Goal: Feedback & Contribution: Submit feedback/report problem

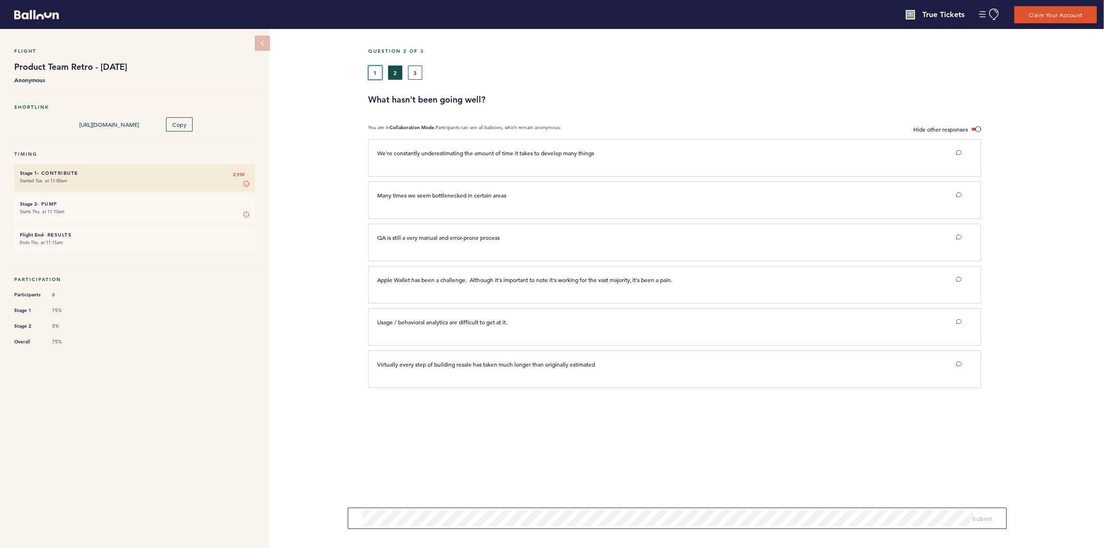
click at [371, 71] on button "1" at bounding box center [375, 72] width 14 height 14
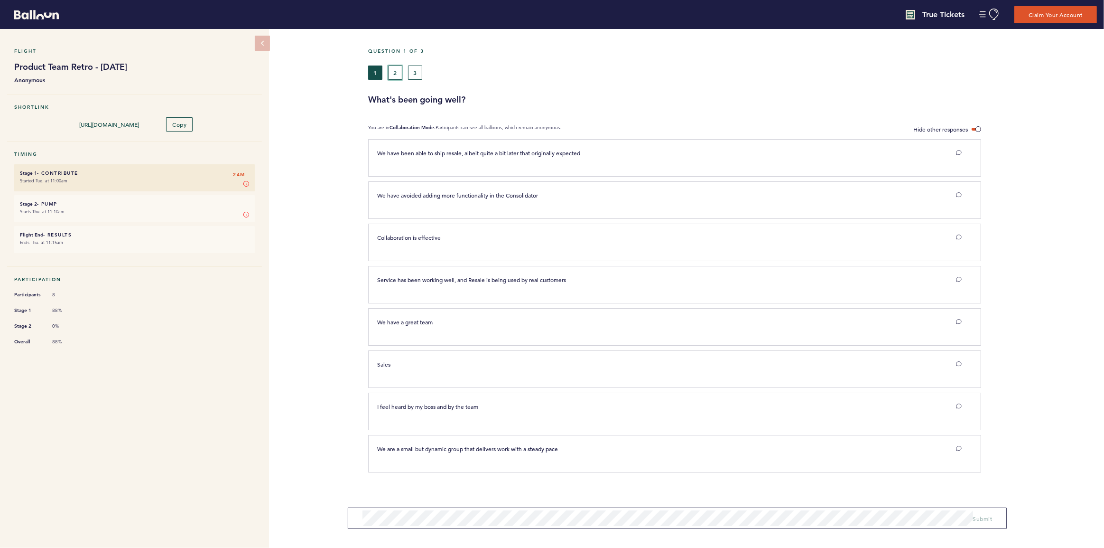
click at [392, 76] on button "2" at bounding box center [395, 72] width 14 height 14
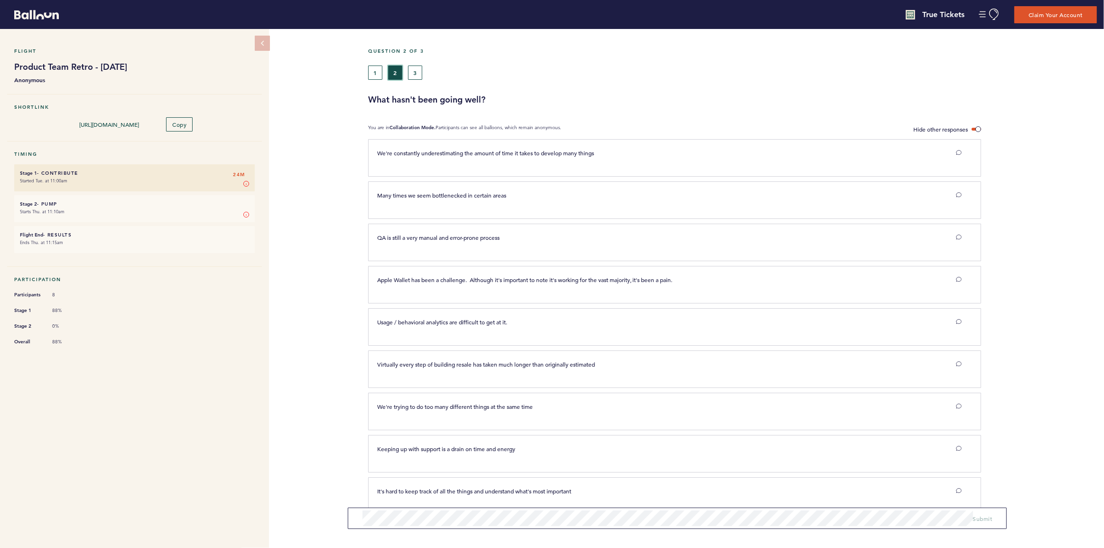
scroll to position [17, 0]
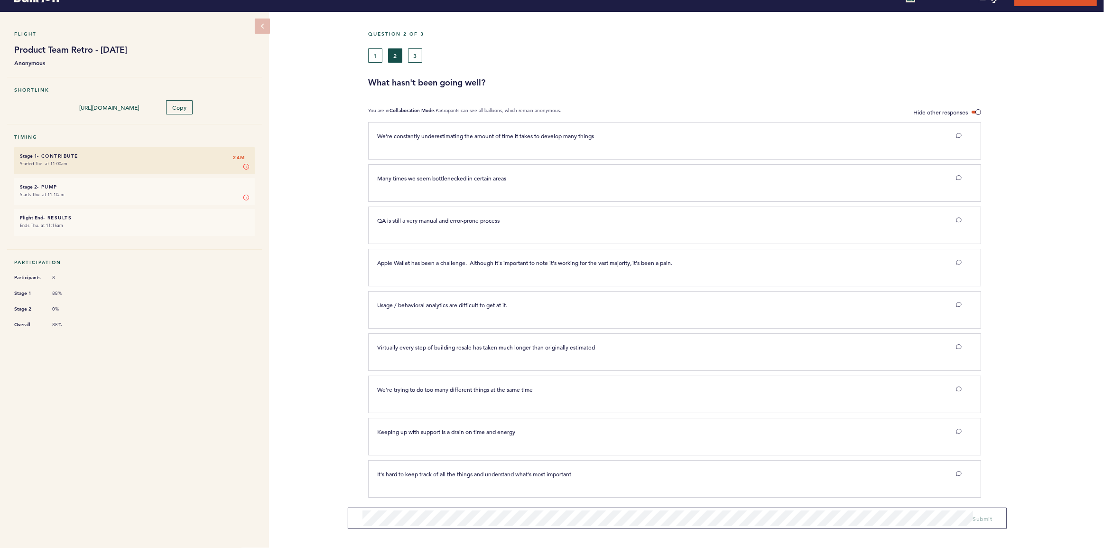
click at [1029, 335] on div at bounding box center [1042, 355] width 123 height 40
click at [1021, 333] on section "Virtually every step of building resale has taken much longer than originally e…" at bounding box center [736, 354] width 736 height 42
click at [420, 59] on button "3" at bounding box center [415, 55] width 14 height 14
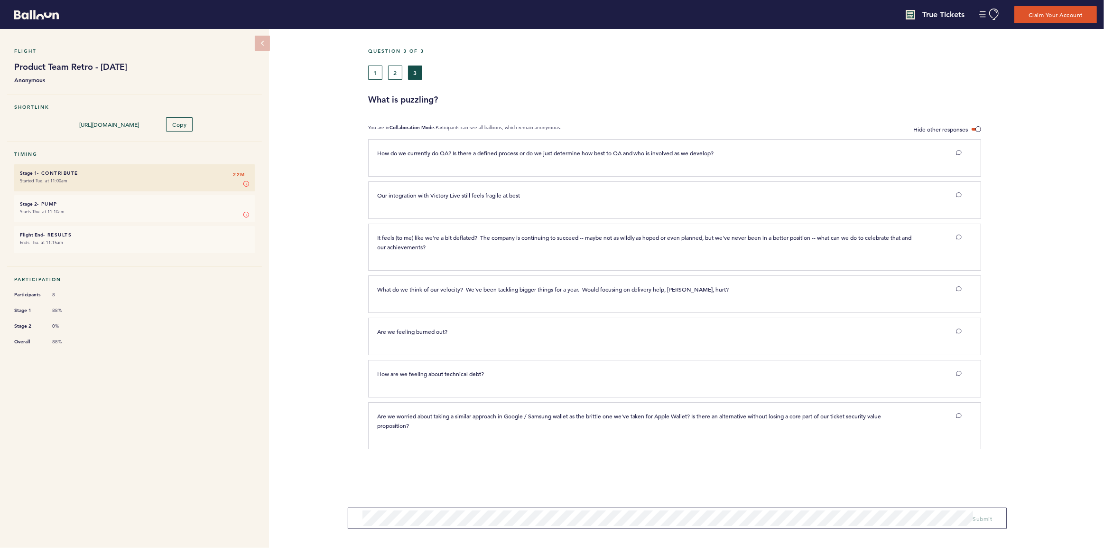
drag, startPoint x: 387, startPoint y: 70, endPoint x: 378, endPoint y: 71, distance: 8.6
click at [387, 70] on div "1 2 3" at bounding box center [639, 72] width 543 height 14
click at [372, 72] on button "1" at bounding box center [375, 72] width 14 height 14
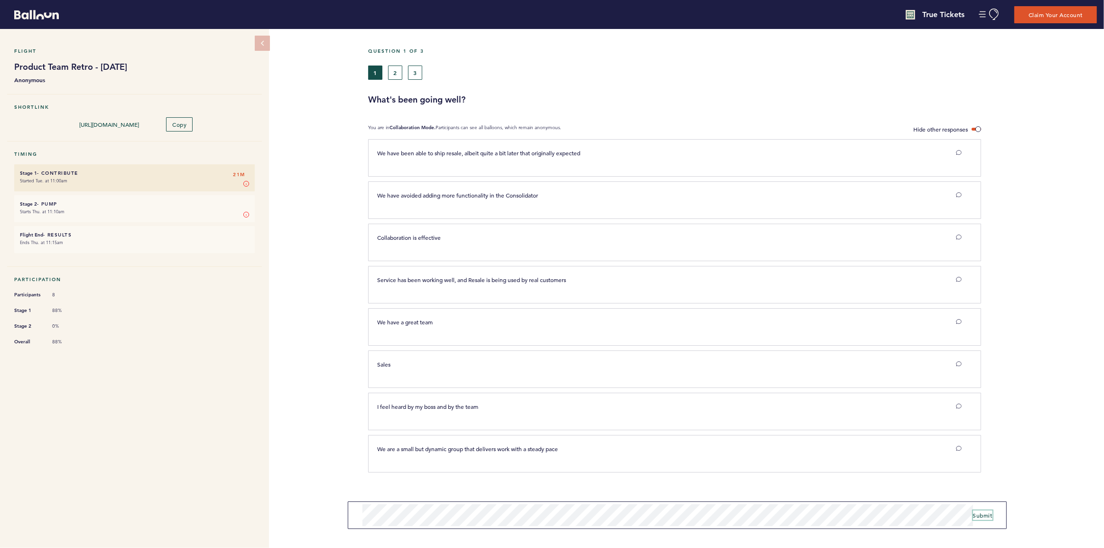
click at [975, 511] on button "Submit" at bounding box center [982, 514] width 19 height 9
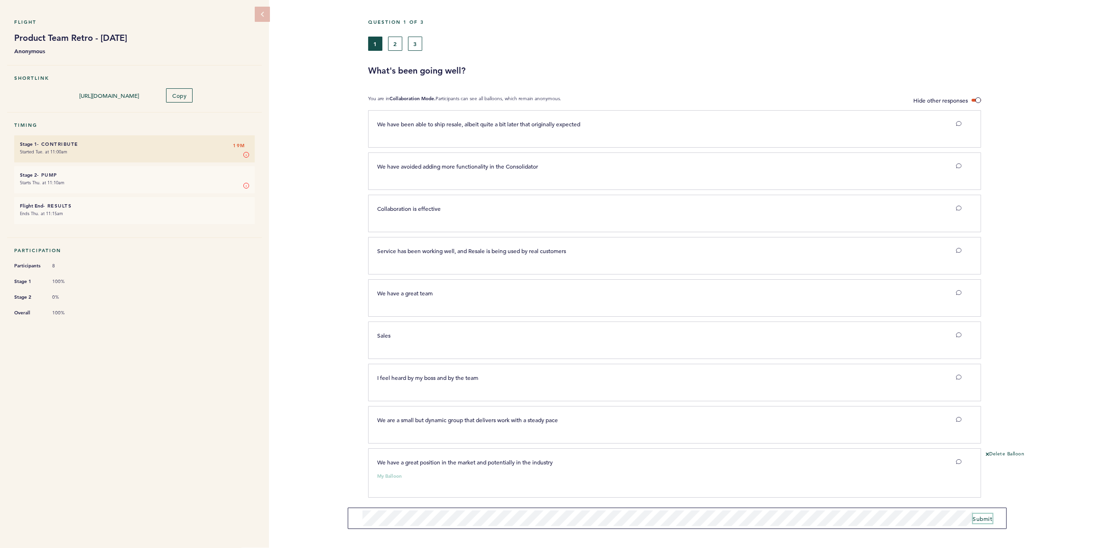
click at [983, 521] on span "Submit" at bounding box center [982, 518] width 19 height 8
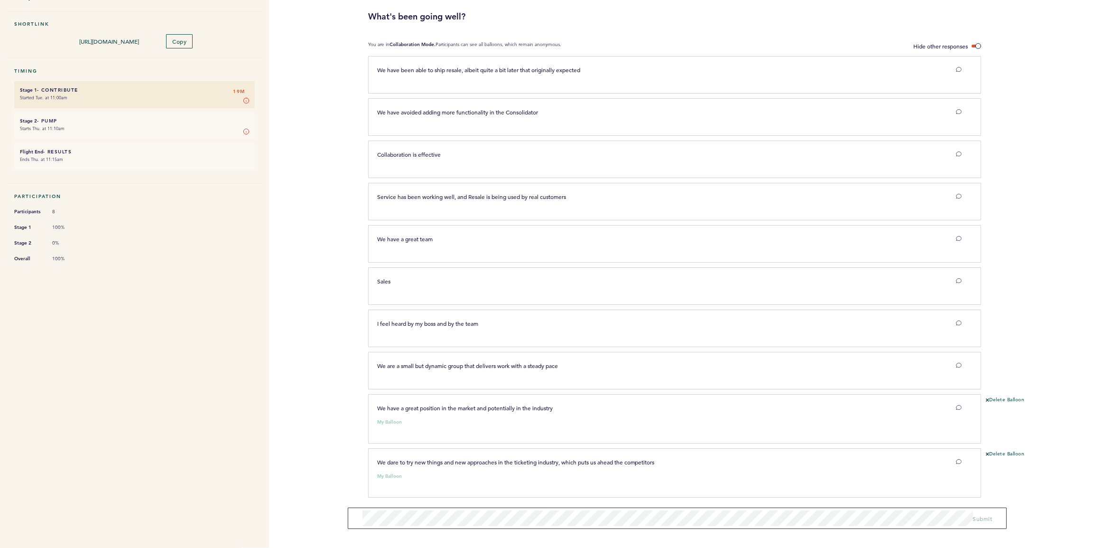
click at [633, 465] on div "We dare to try new things and new approaches in the ticketing industry, which p…" at bounding box center [669, 471] width 599 height 28
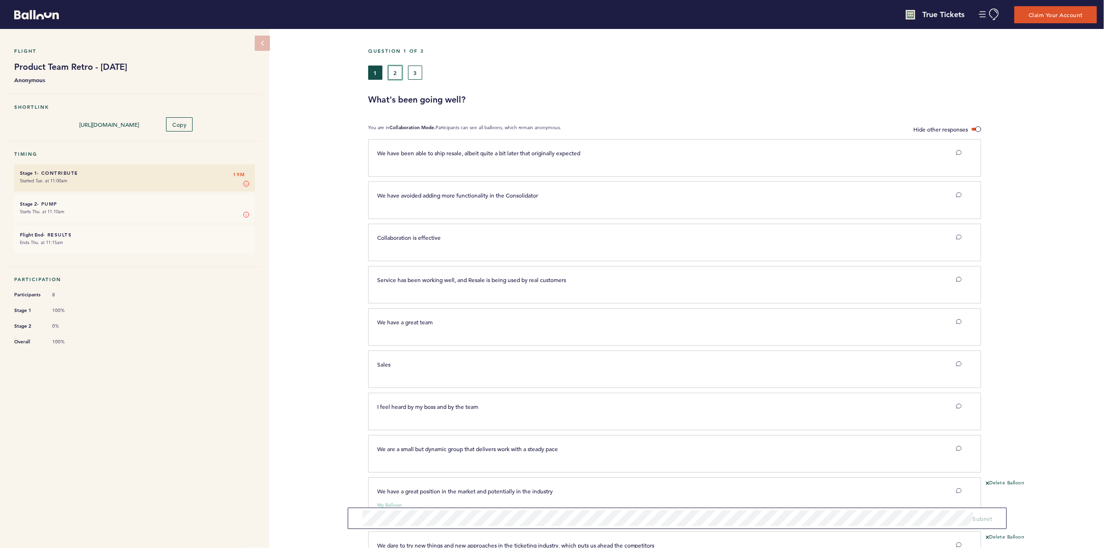
click at [390, 75] on button "2" at bounding box center [395, 72] width 14 height 14
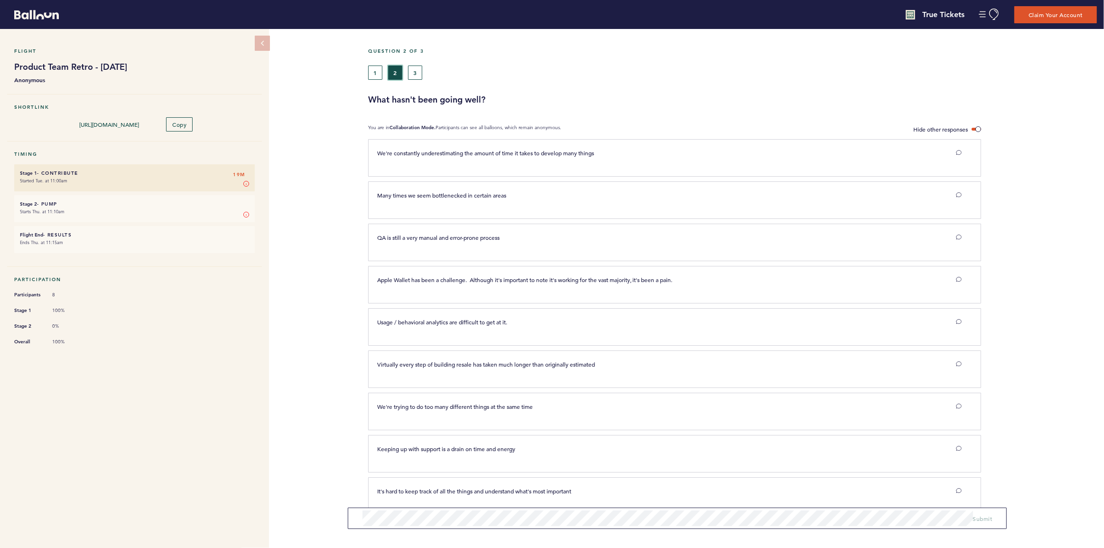
scroll to position [17, 0]
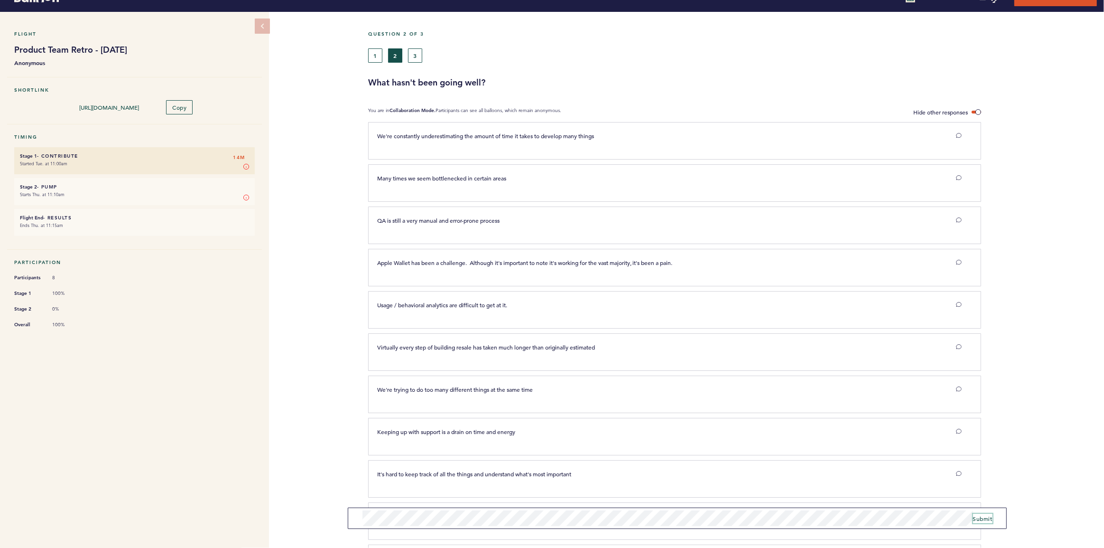
click at [986, 513] on button "Submit" at bounding box center [982, 517] width 19 height 9
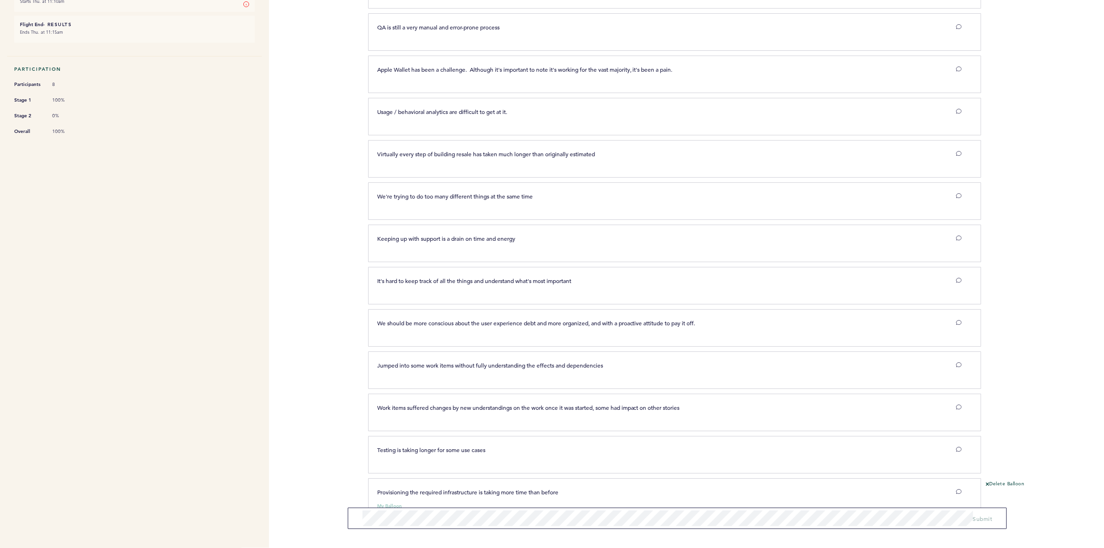
scroll to position [240, 0]
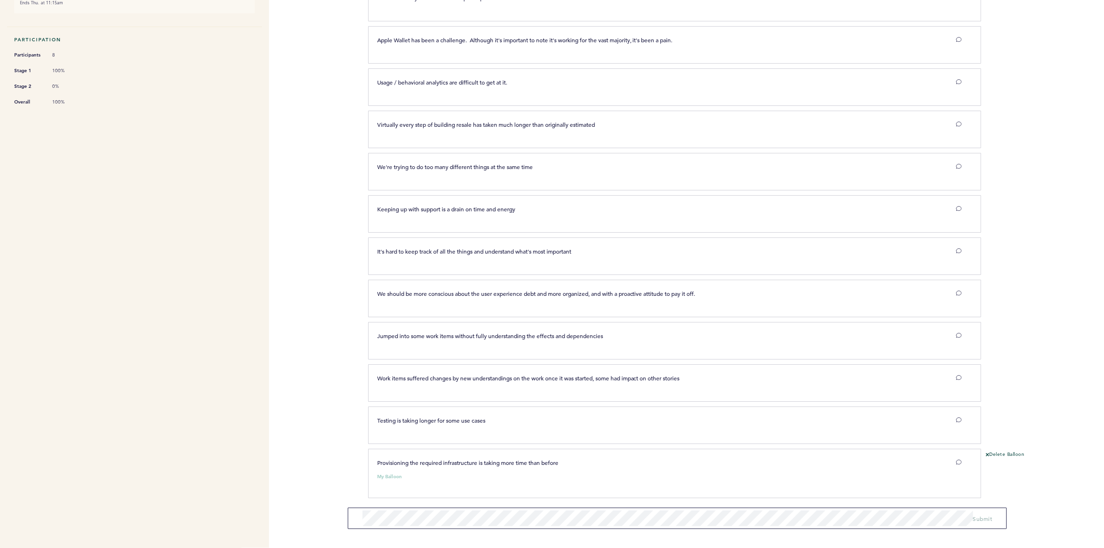
click at [463, 459] on span "Provisioning the required infrastructure is taking more time than before" at bounding box center [467, 462] width 181 height 8
click at [677, 535] on section "We're constantly underestimating the amount of time it takes to develop many th…" at bounding box center [736, 224] width 736 height 651
click at [400, 507] on div "Question 2 of 3 1 2 3 What hasn't been going well? You are in Collaboration Mod…" at bounding box center [736, 190] width 736 height 803
click at [676, 508] on form "Submit" at bounding box center [677, 517] width 659 height 21
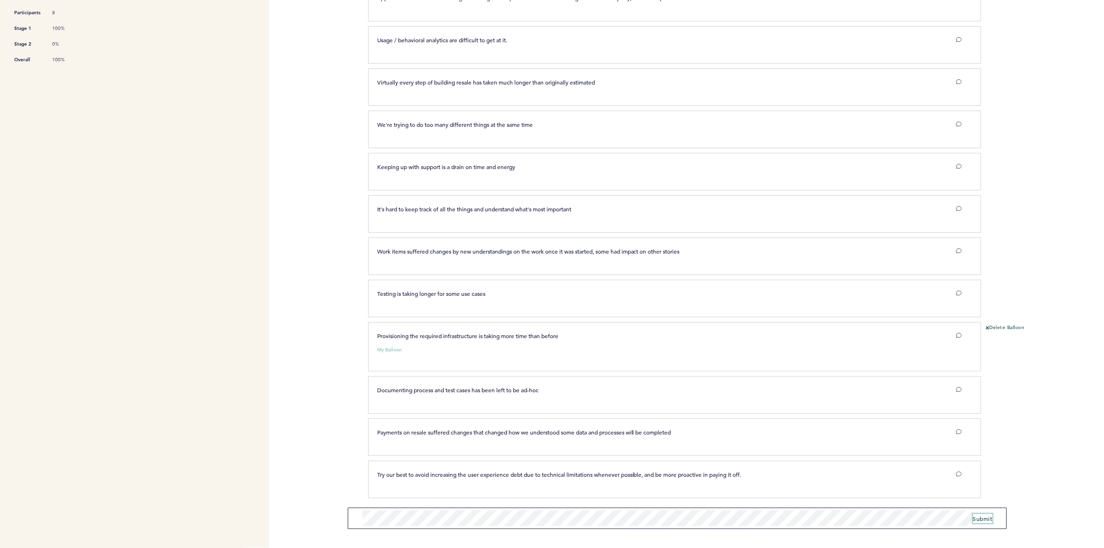
click at [483, 512] on form "Submit" at bounding box center [677, 517] width 659 height 21
click at [984, 521] on span "Submit" at bounding box center [982, 518] width 19 height 8
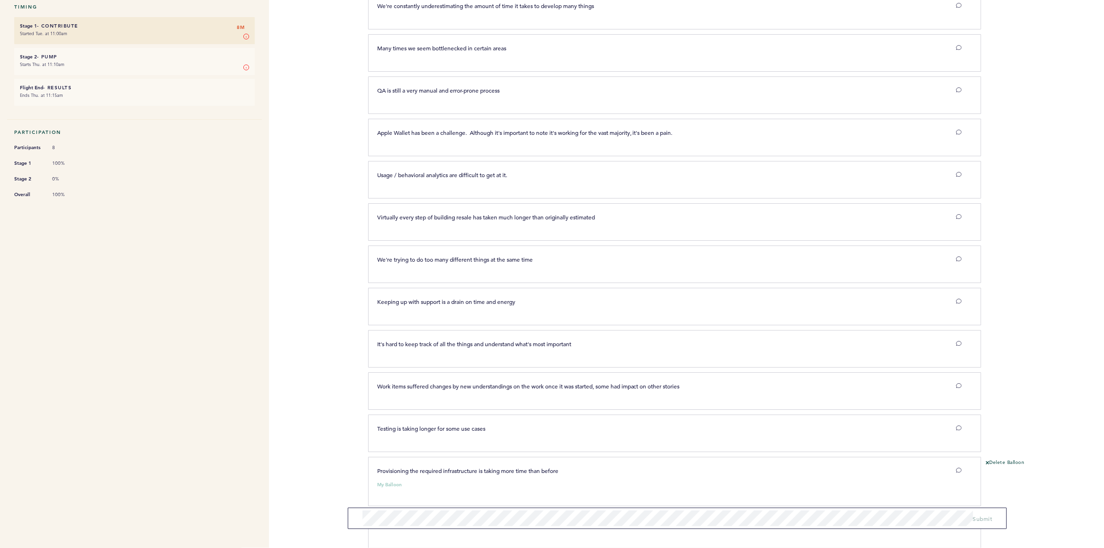
scroll to position [0, 0]
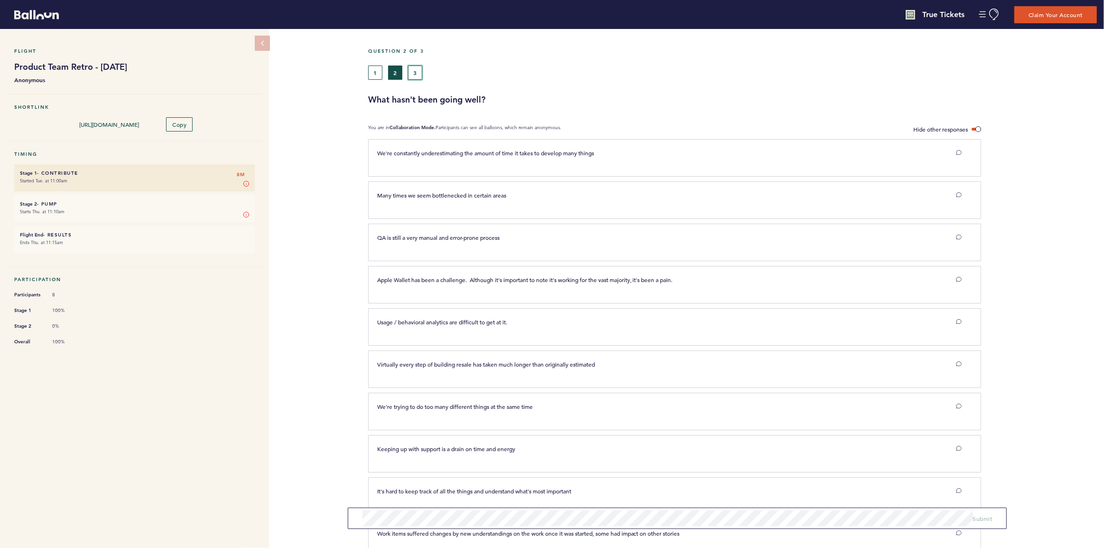
click at [419, 77] on button "3" at bounding box center [415, 72] width 14 height 14
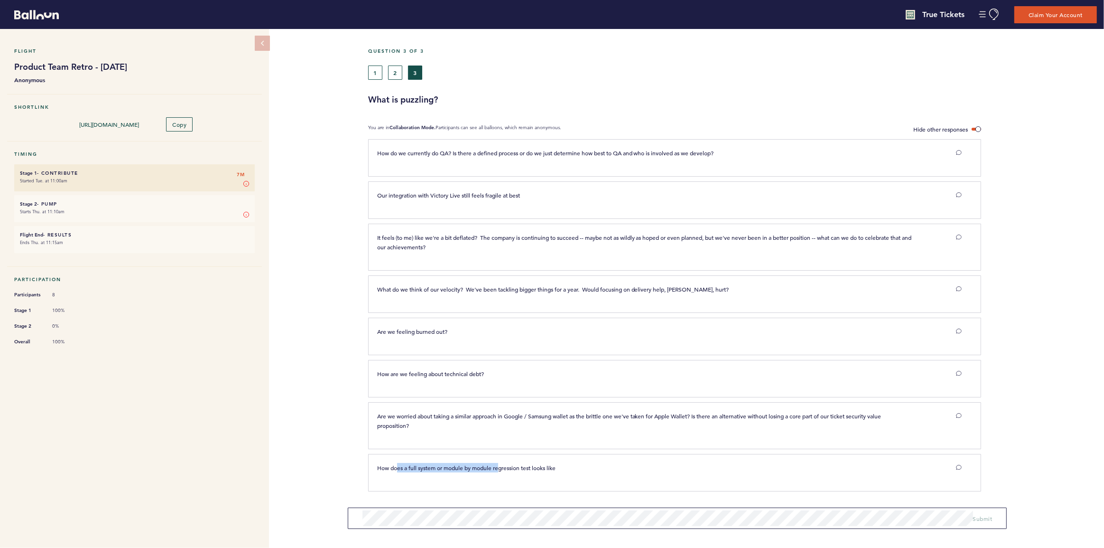
drag, startPoint x: 499, startPoint y: 467, endPoint x: 396, endPoint y: 464, distance: 103.5
click at [396, 464] on span "How does a full system or module by module regression test looks like" at bounding box center [466, 468] width 178 height 8
click at [388, 465] on span "How does a full system or module by module regression test looks like" at bounding box center [466, 468] width 178 height 8
drag, startPoint x: 376, startPoint y: 469, endPoint x: 625, endPoint y: 469, distance: 249.6
click at [625, 469] on div "How does a full system or module by module regression test looks like" at bounding box center [644, 467] width 549 height 9
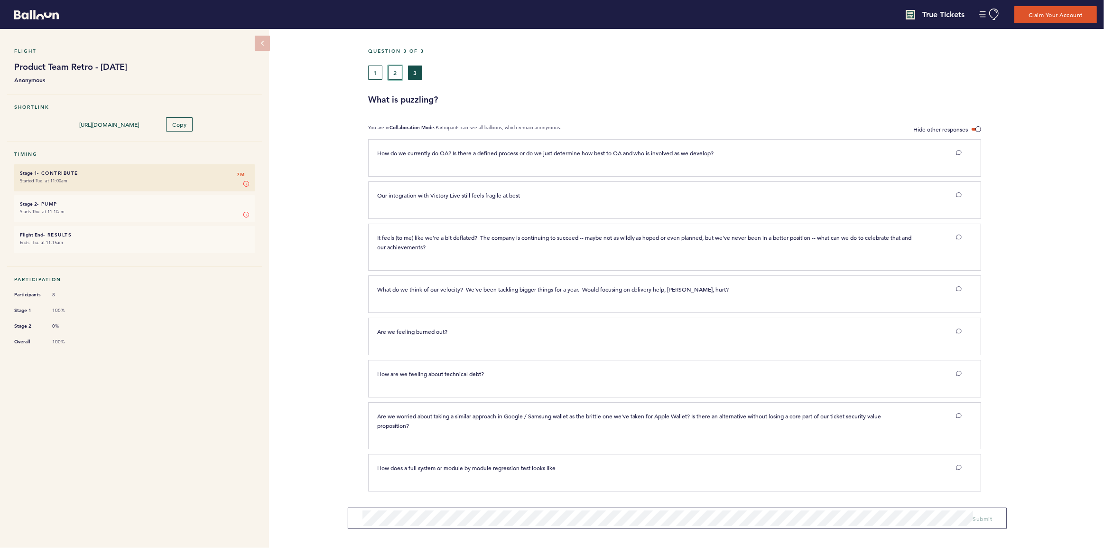
click at [394, 76] on button "2" at bounding box center [395, 72] width 14 height 14
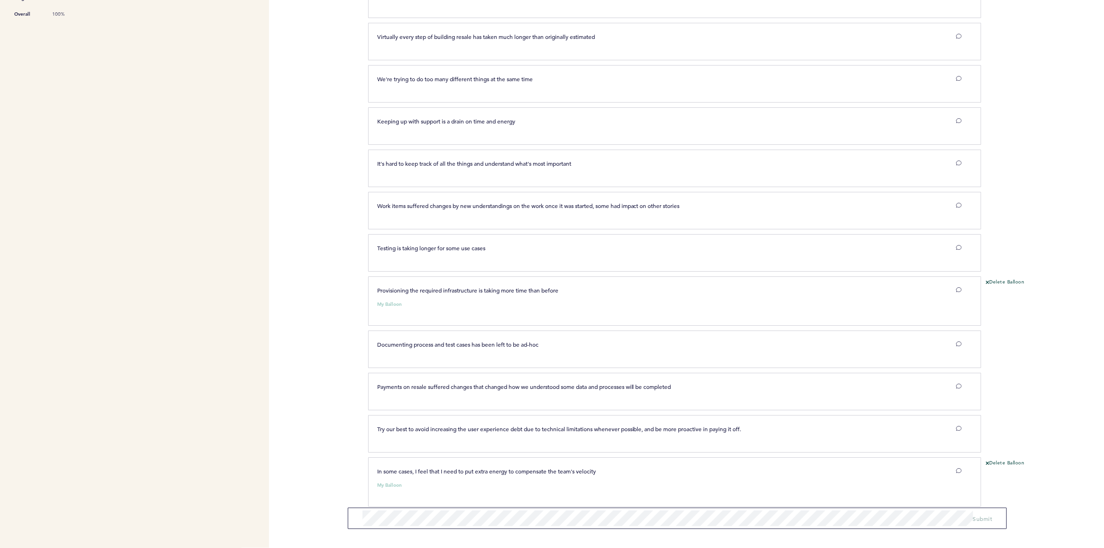
scroll to position [336, 0]
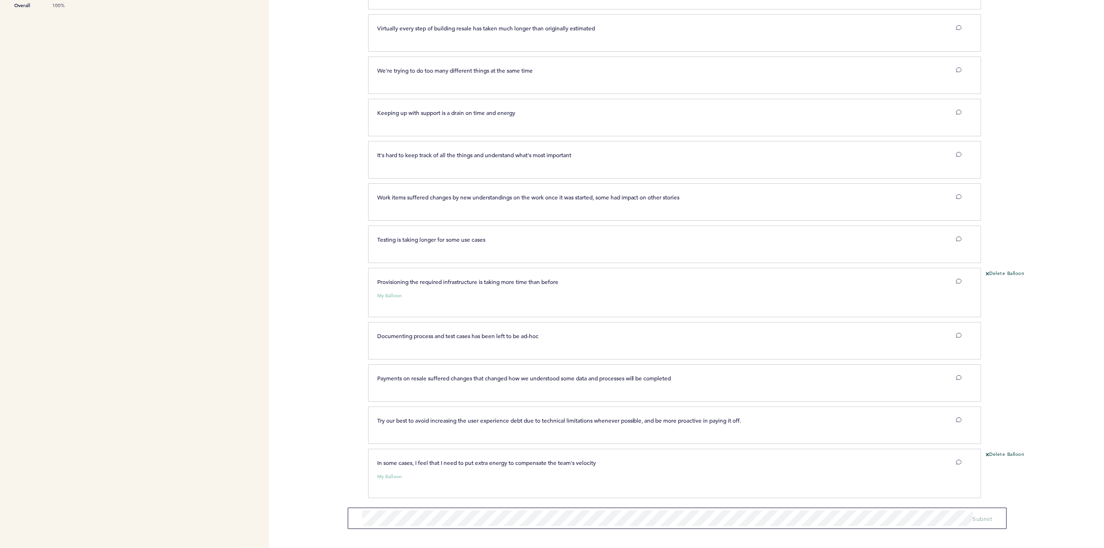
click at [1016, 471] on div "Delete Balloon" at bounding box center [1042, 477] width 123 height 52
click at [1013, 451] on button "Delete Balloon" at bounding box center [1005, 455] width 38 height 8
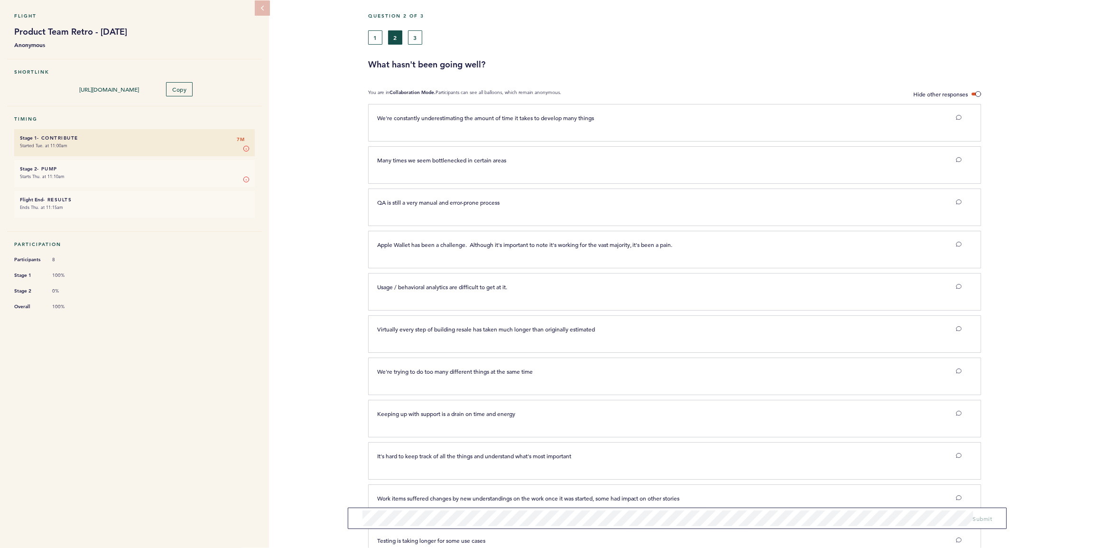
scroll to position [0, 0]
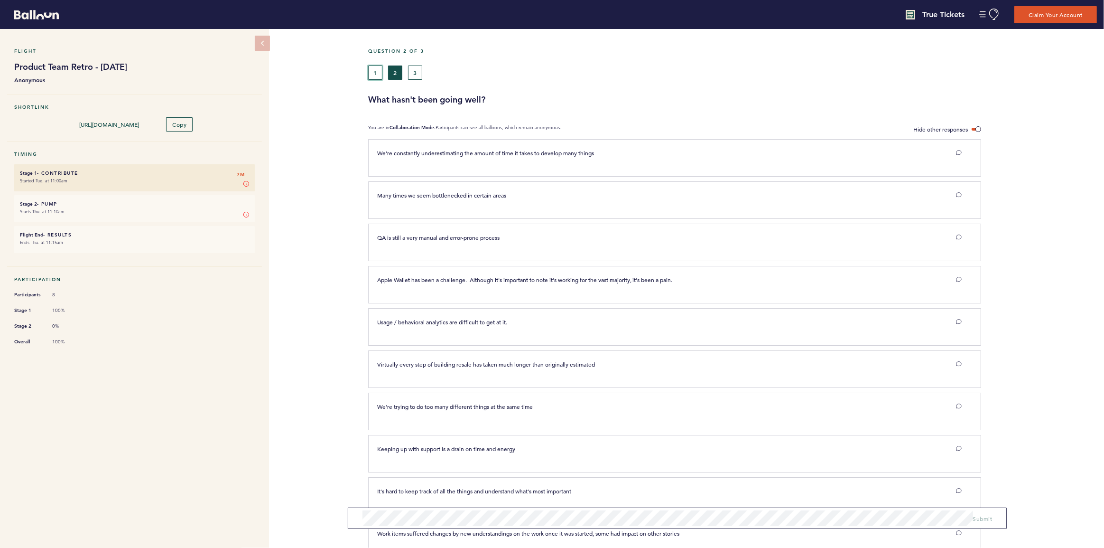
click at [374, 77] on button "1" at bounding box center [375, 72] width 14 height 14
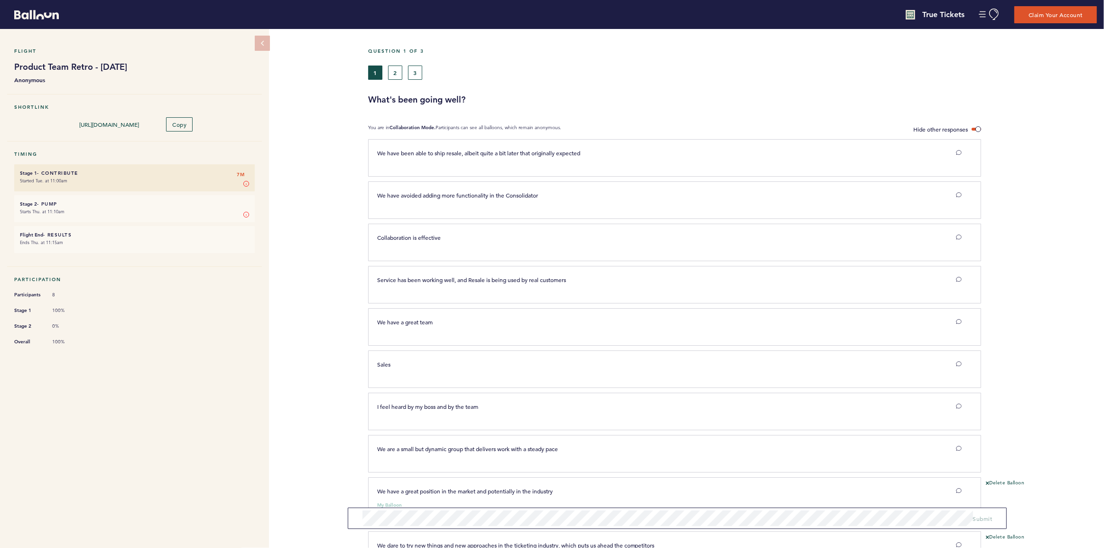
click at [395, 80] on div "Question 1 of 3 1 2 3 What's been going well?" at bounding box center [736, 76] width 736 height 57
click at [396, 74] on button "2" at bounding box center [395, 72] width 14 height 14
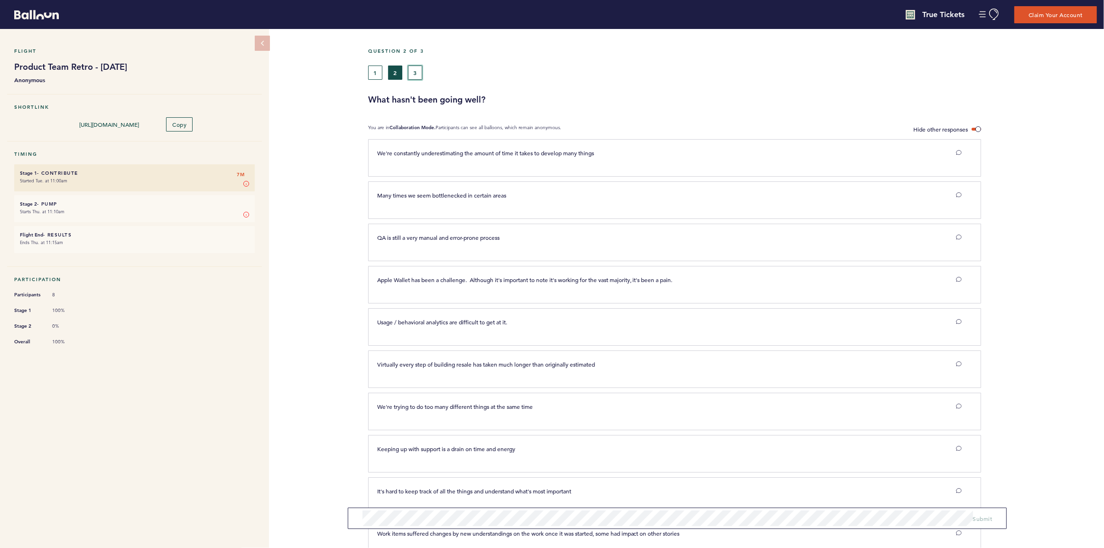
drag, startPoint x: 415, startPoint y: 66, endPoint x: 455, endPoint y: 68, distance: 39.9
click at [455, 68] on div "1 2 3" at bounding box center [639, 72] width 543 height 14
click at [418, 79] on button "3" at bounding box center [415, 72] width 14 height 14
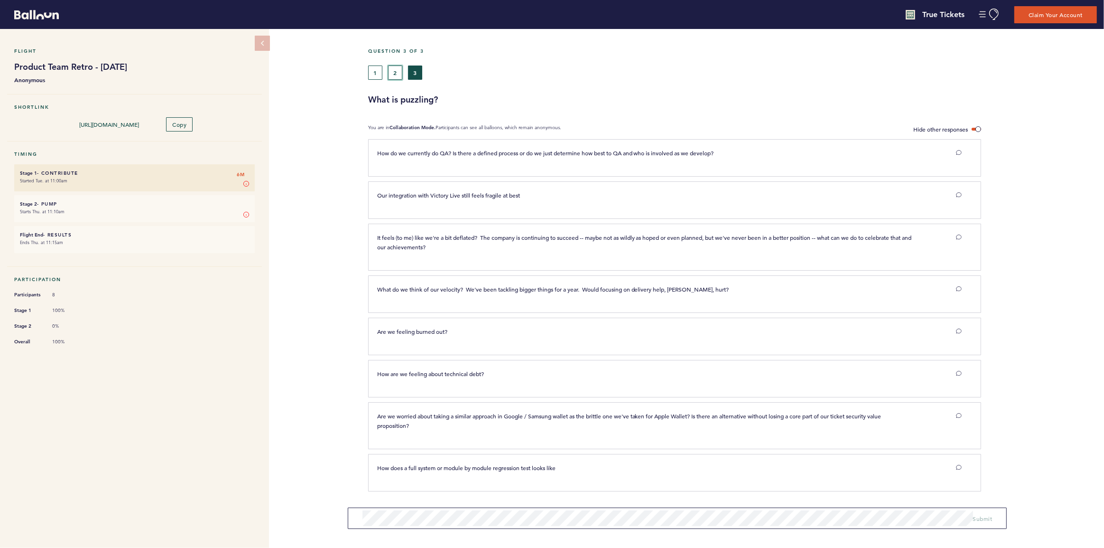
click at [402, 76] on button "2" at bounding box center [395, 72] width 14 height 14
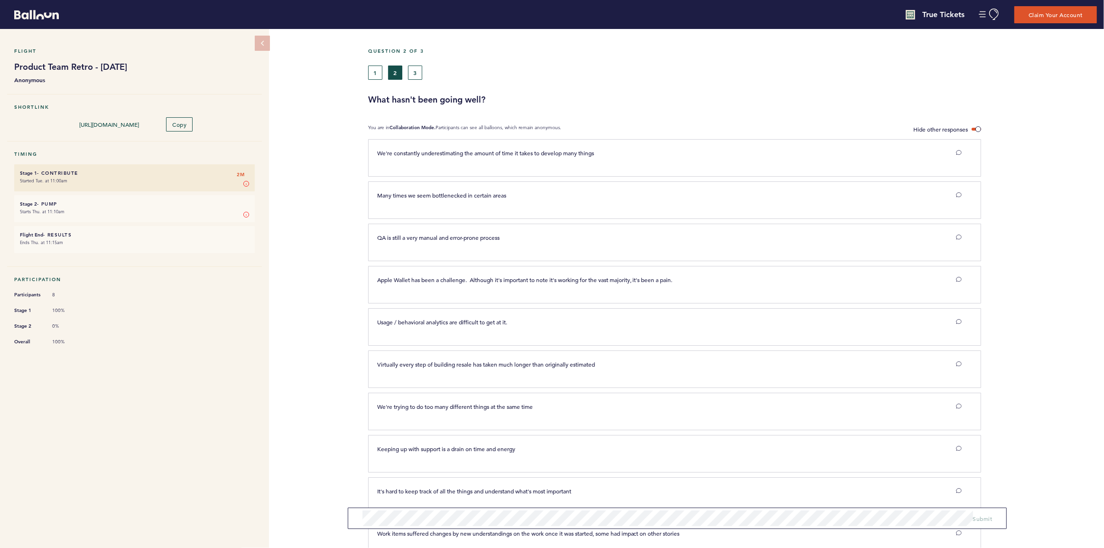
click at [420, 81] on div "Question 2 of 3 1 2 3 What hasn't been going well?" at bounding box center [736, 76] width 736 height 57
click at [417, 77] on button "3" at bounding box center [415, 72] width 14 height 14
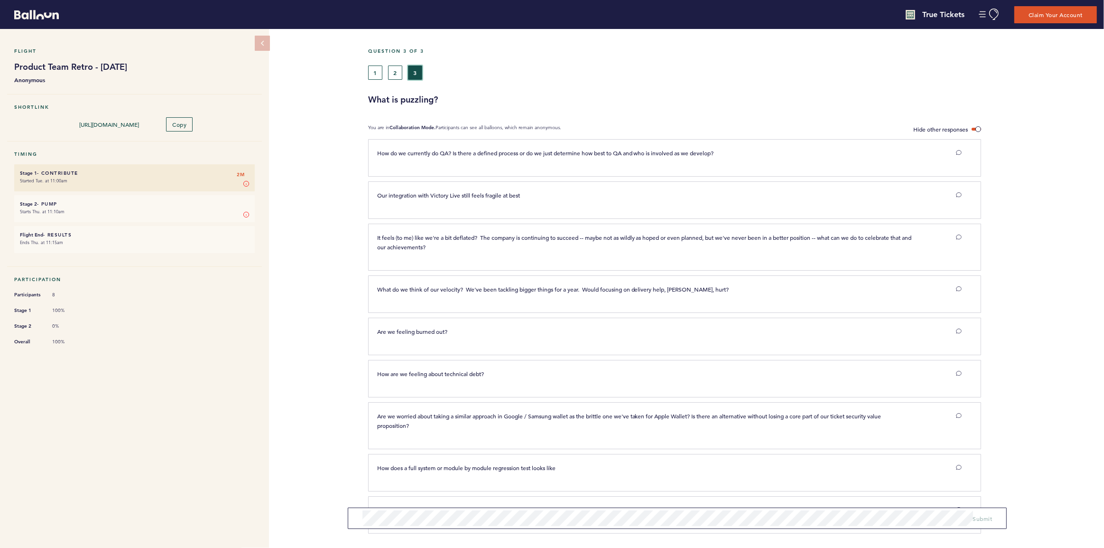
scroll to position [36, 0]
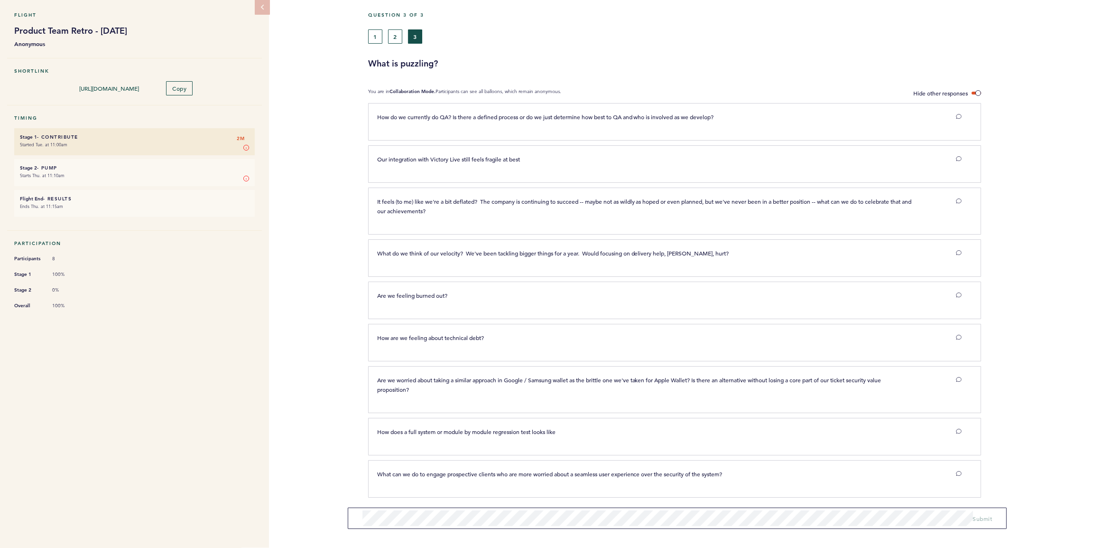
click at [506, 509] on form "Submit" at bounding box center [677, 517] width 659 height 21
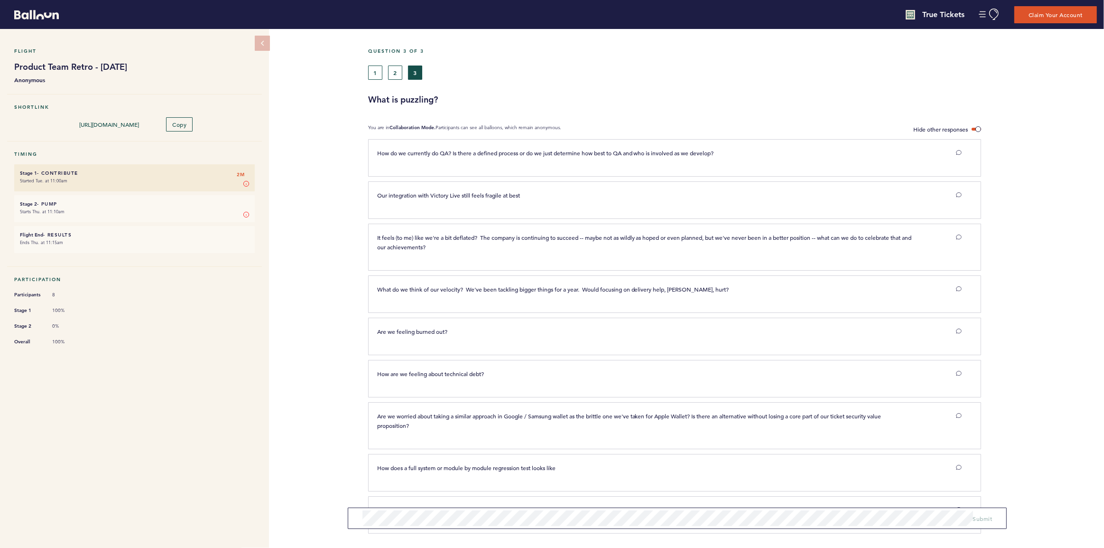
click at [1042, 360] on section "How are we feeling about technical debt? clear submit" at bounding box center [736, 381] width 736 height 42
click at [395, 70] on button "2" at bounding box center [395, 72] width 14 height 14
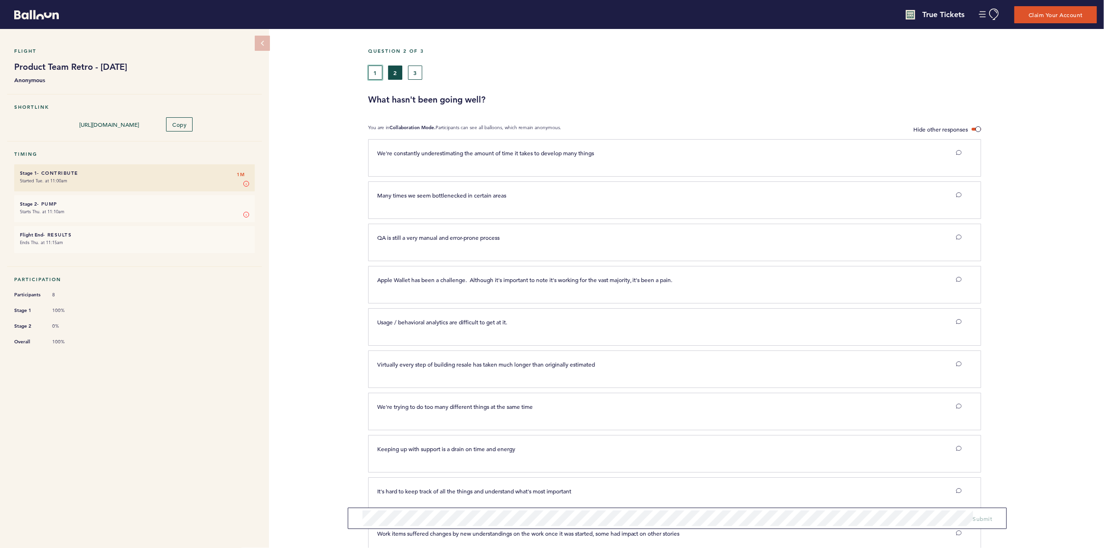
click at [373, 74] on button "1" at bounding box center [375, 72] width 14 height 14
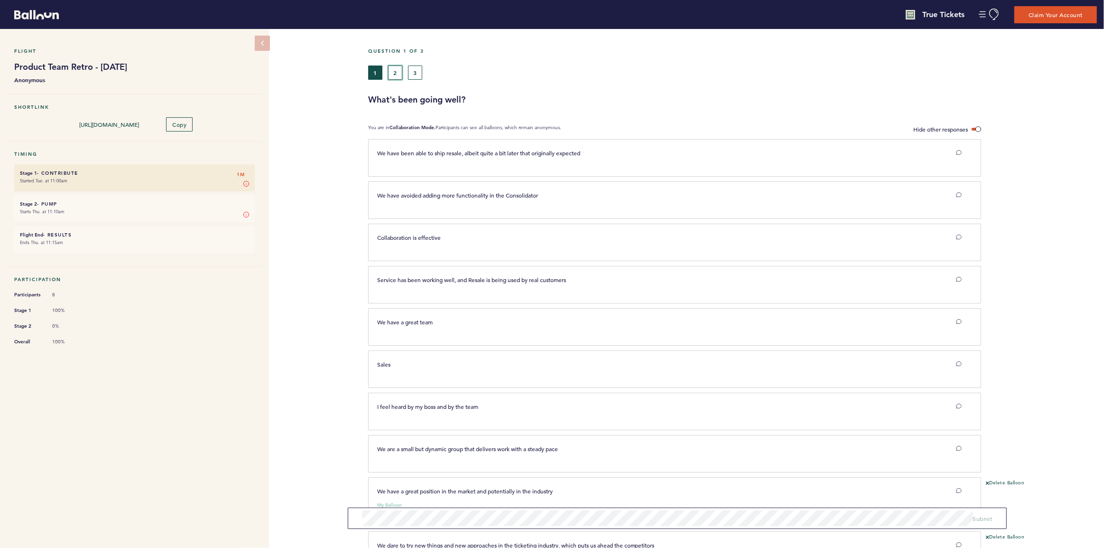
click at [398, 77] on button "2" at bounding box center [395, 72] width 14 height 14
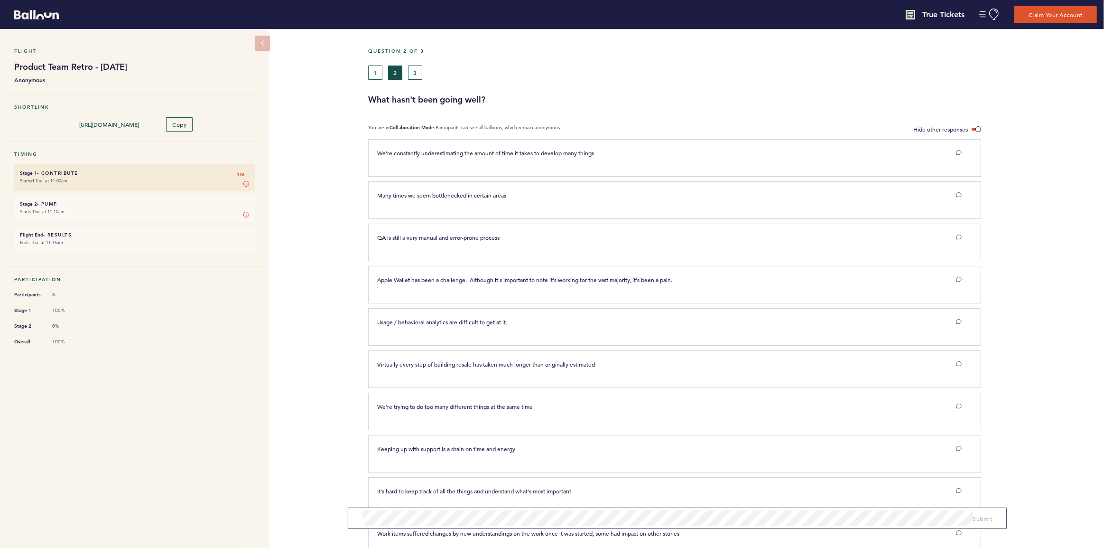
scroll to position [282, 0]
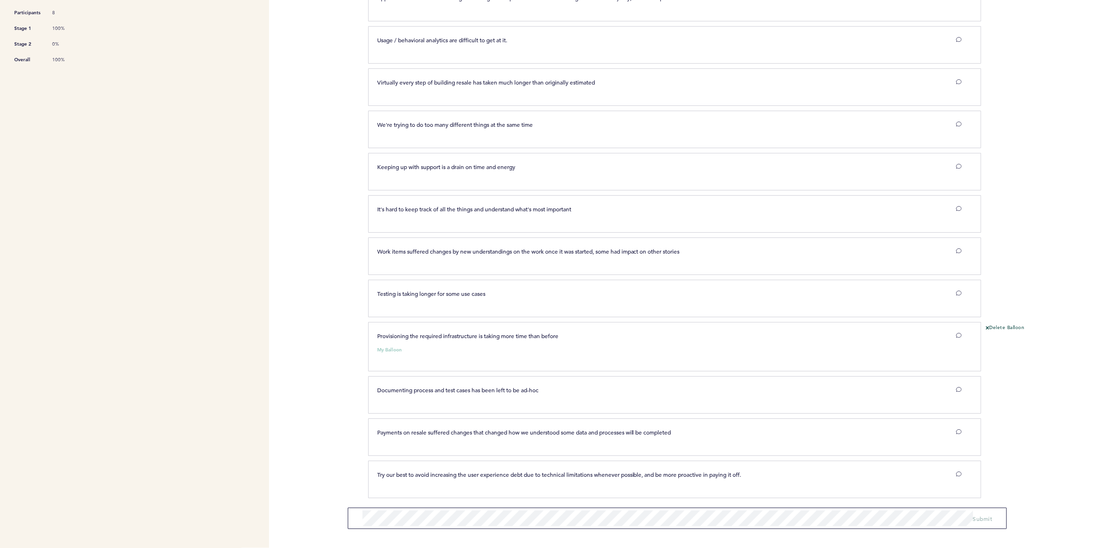
click at [421, 527] on form "Submit" at bounding box center [677, 517] width 659 height 21
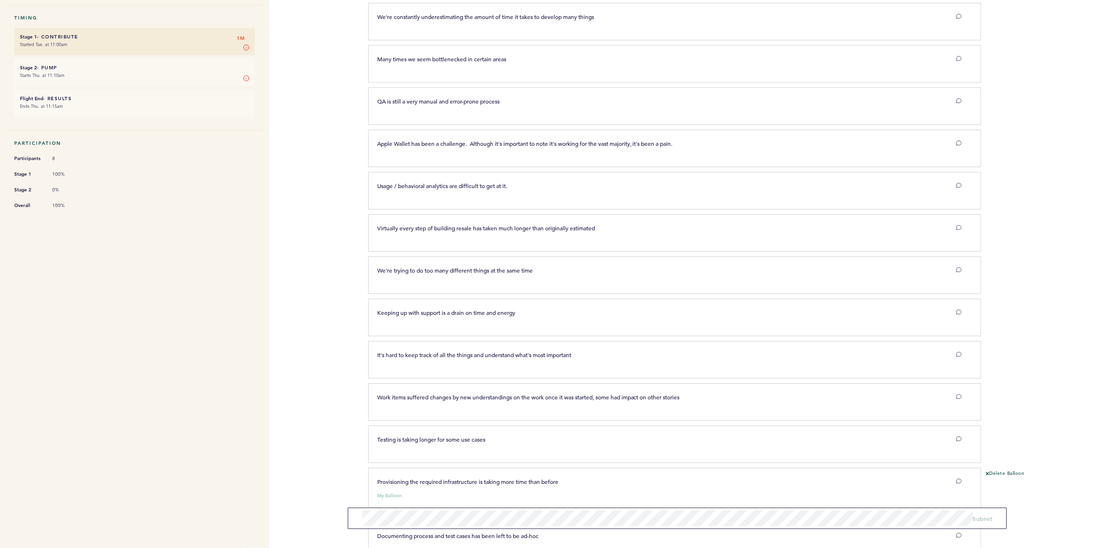
scroll to position [0, 0]
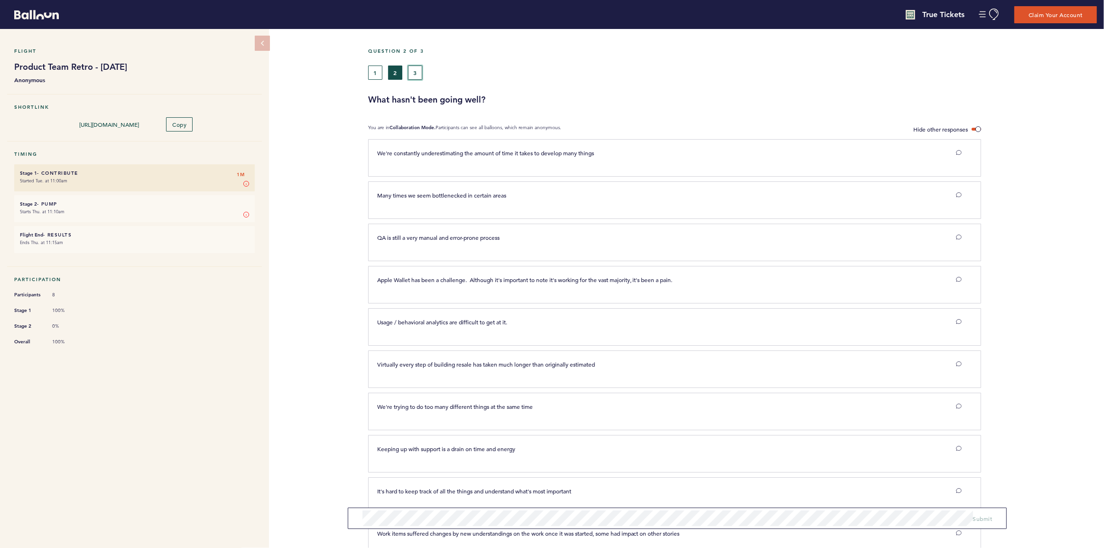
click at [412, 74] on button "3" at bounding box center [415, 72] width 14 height 14
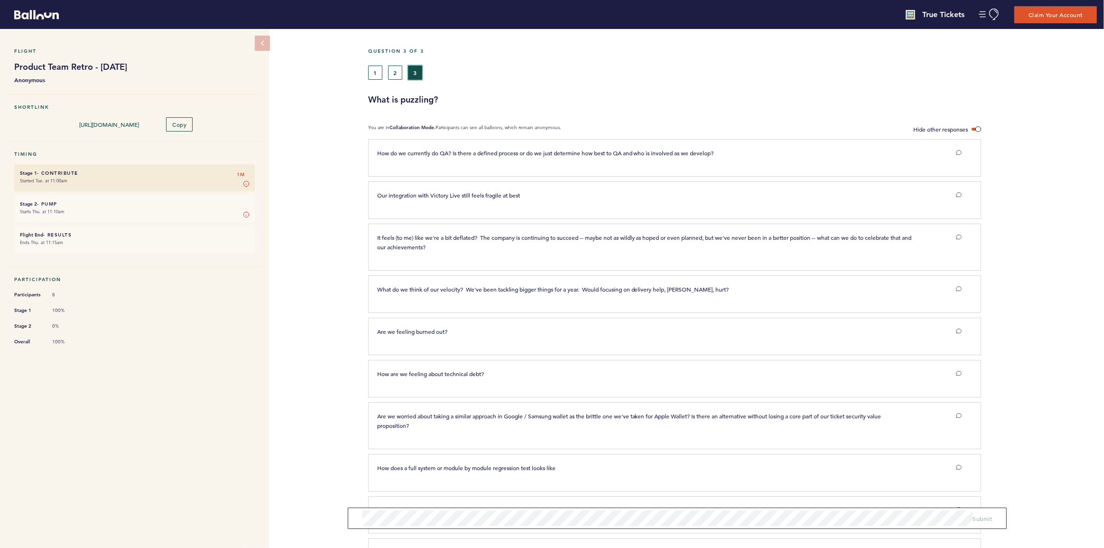
scroll to position [78, 0]
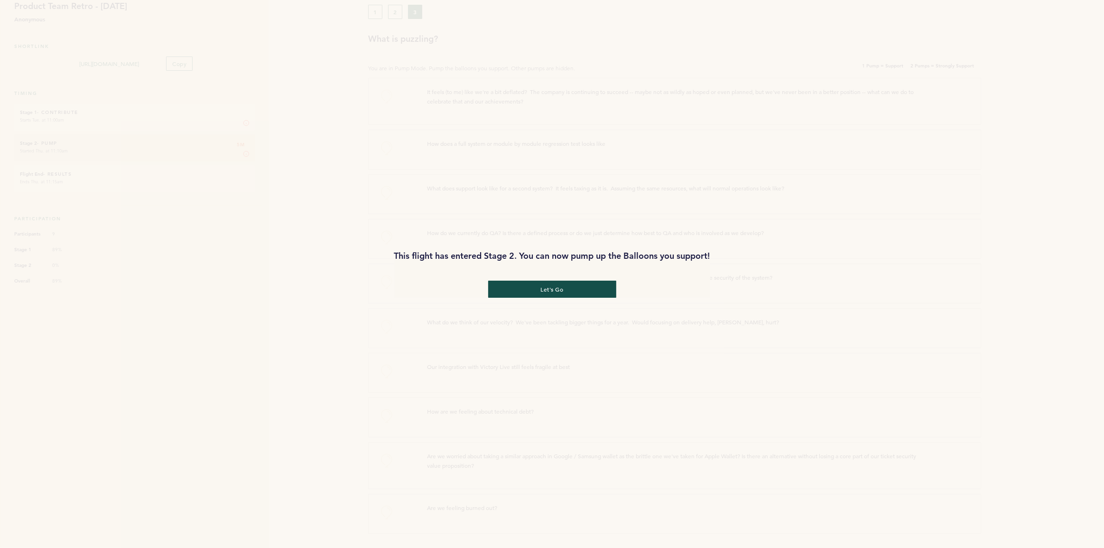
scroll to position [59, 0]
click at [541, 293] on button "let's go" at bounding box center [552, 289] width 132 height 18
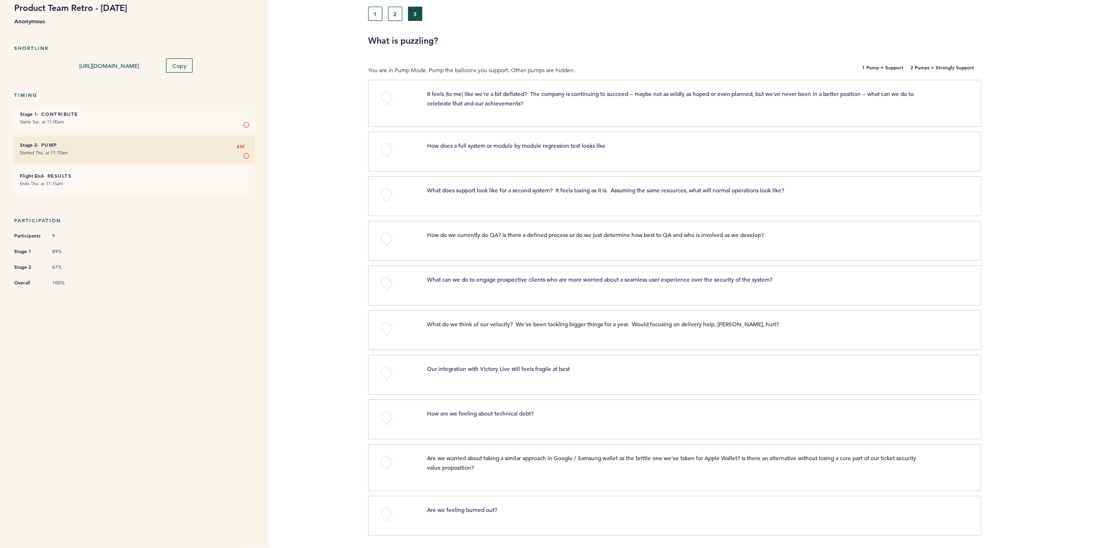
click at [324, 199] on div "Flight Product Team Retro - [DATE] Anonymous Shortlink [URL][DOMAIN_NAME] Copy …" at bounding box center [552, 229] width 1104 height 519
drag, startPoint x: 368, startPoint y: 27, endPoint x: 379, endPoint y: 15, distance: 16.1
click at [368, 27] on div "Question 3 of 3 1 2 3 What is puzzling?" at bounding box center [736, 17] width 736 height 57
click at [380, 15] on button "1" at bounding box center [375, 14] width 14 height 14
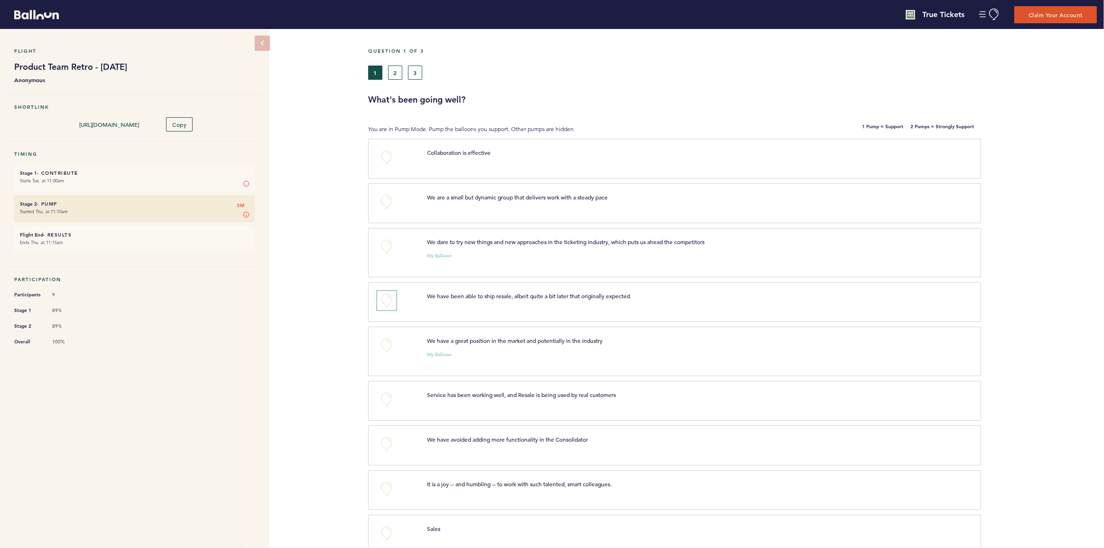
click at [377, 301] on button "+0" at bounding box center [386, 300] width 19 height 19
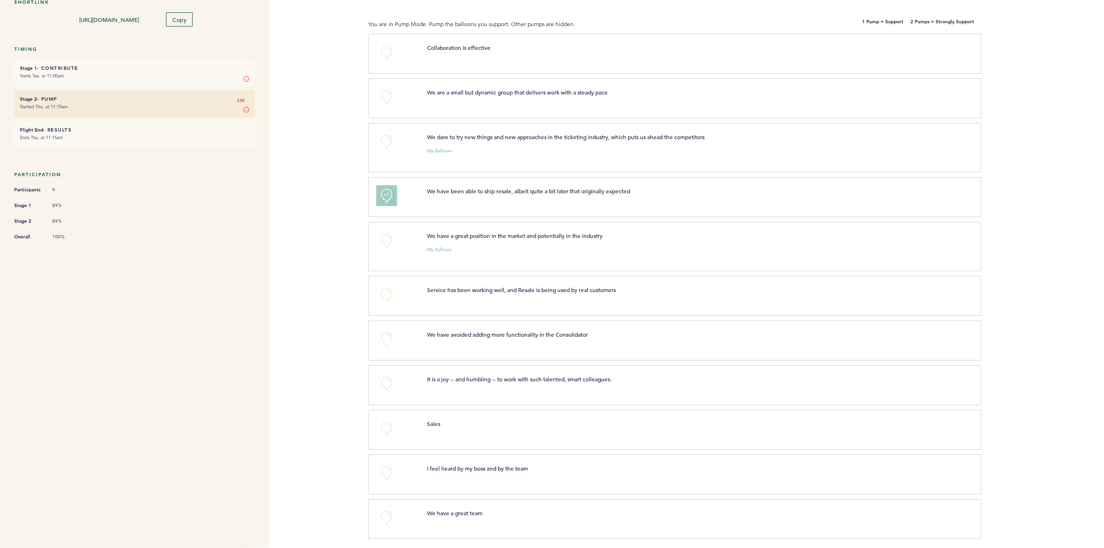
scroll to position [108, 0]
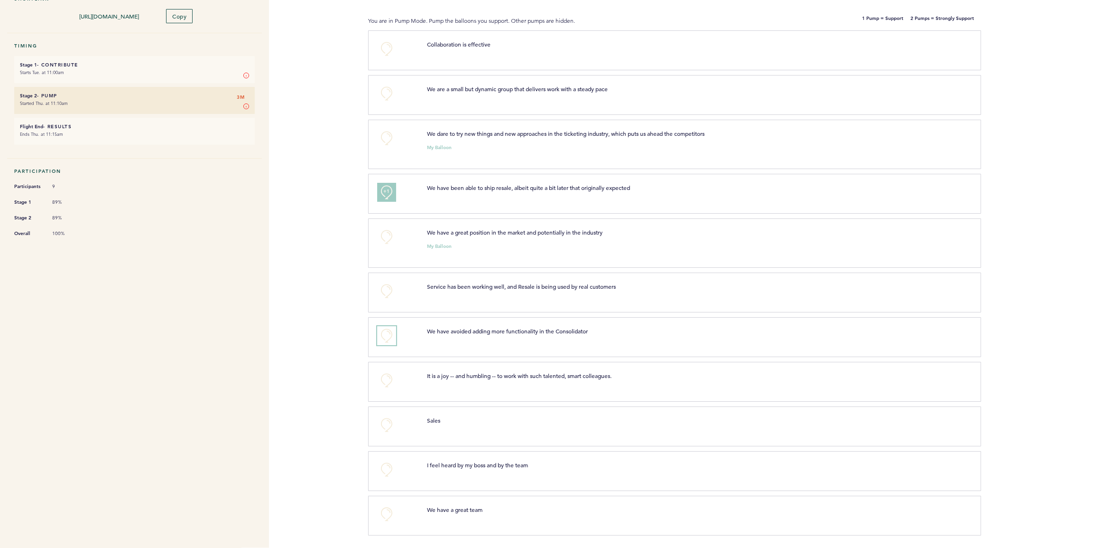
click at [392, 334] on button "+0" at bounding box center [386, 335] width 19 height 19
click at [397, 426] on div "+0" at bounding box center [395, 424] width 50 height 19
click at [391, 424] on button "+0" at bounding box center [386, 424] width 19 height 19
click at [391, 424] on button "+1" at bounding box center [386, 424] width 19 height 19
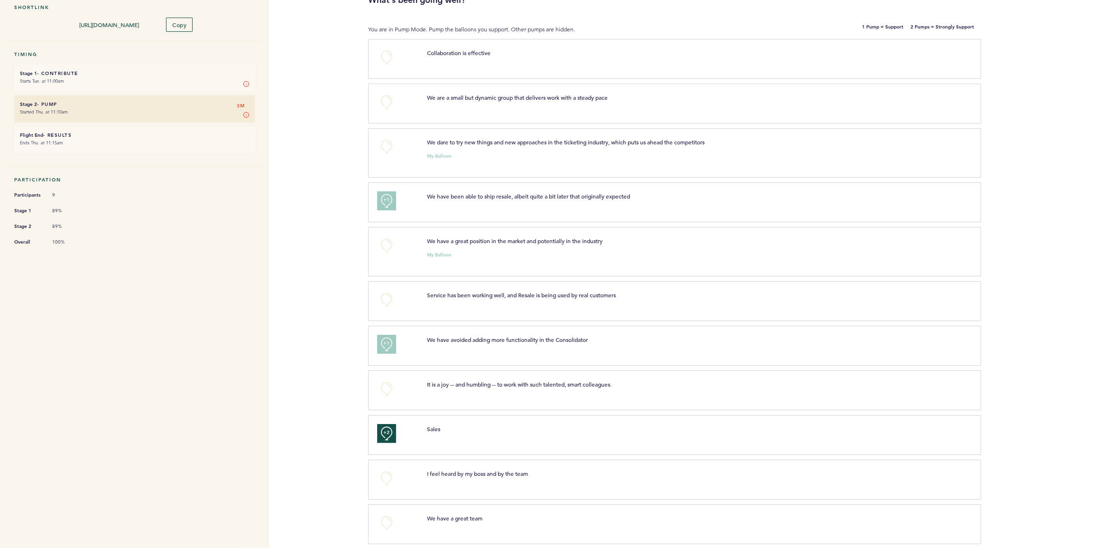
click at [651, 149] on div "My Balloon" at bounding box center [694, 153] width 549 height 9
click at [386, 148] on button "+0" at bounding box center [386, 146] width 19 height 19
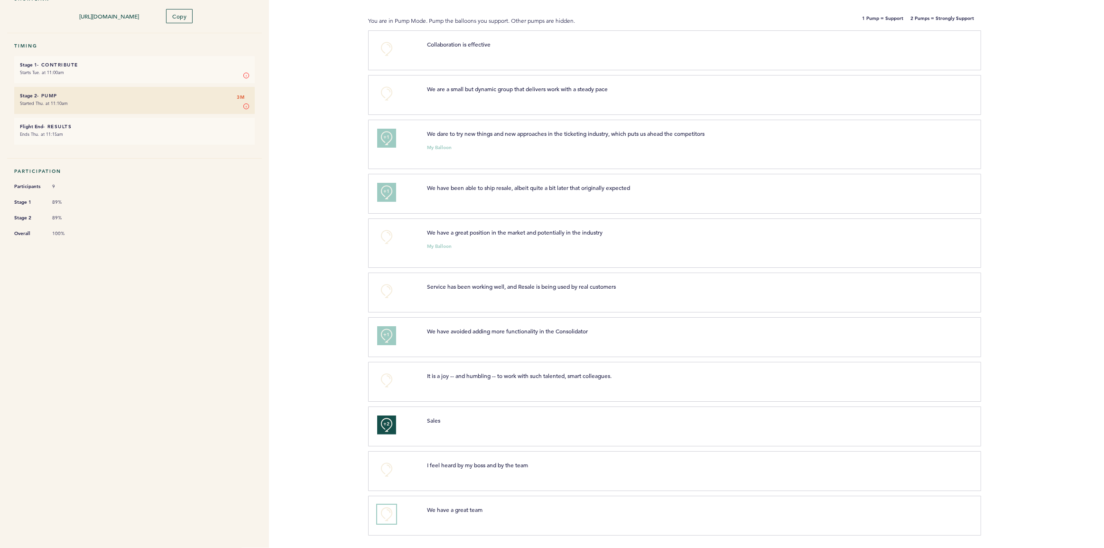
click at [386, 514] on button "+0" at bounding box center [386, 513] width 19 height 19
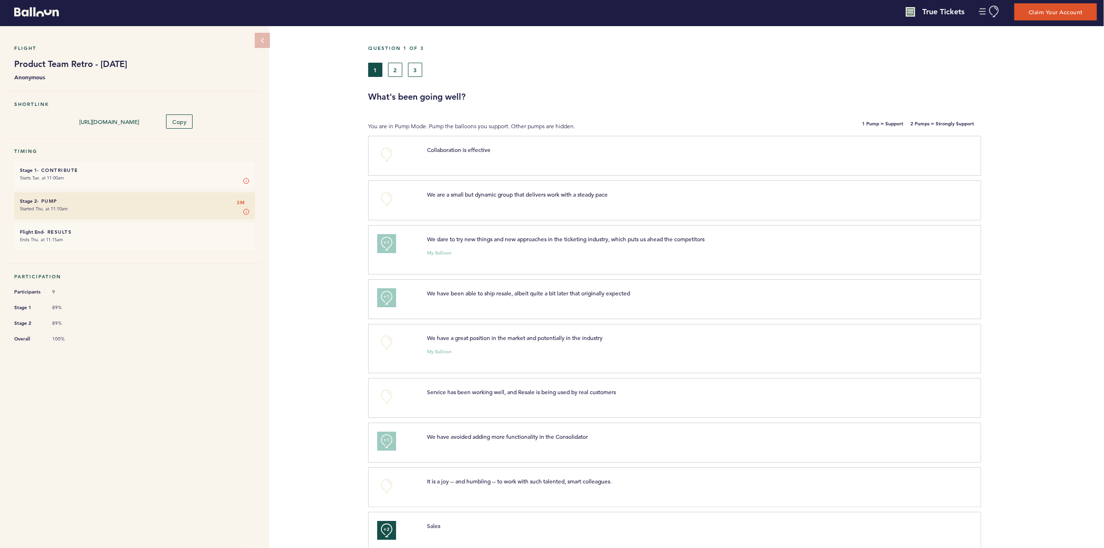
scroll to position [0, 0]
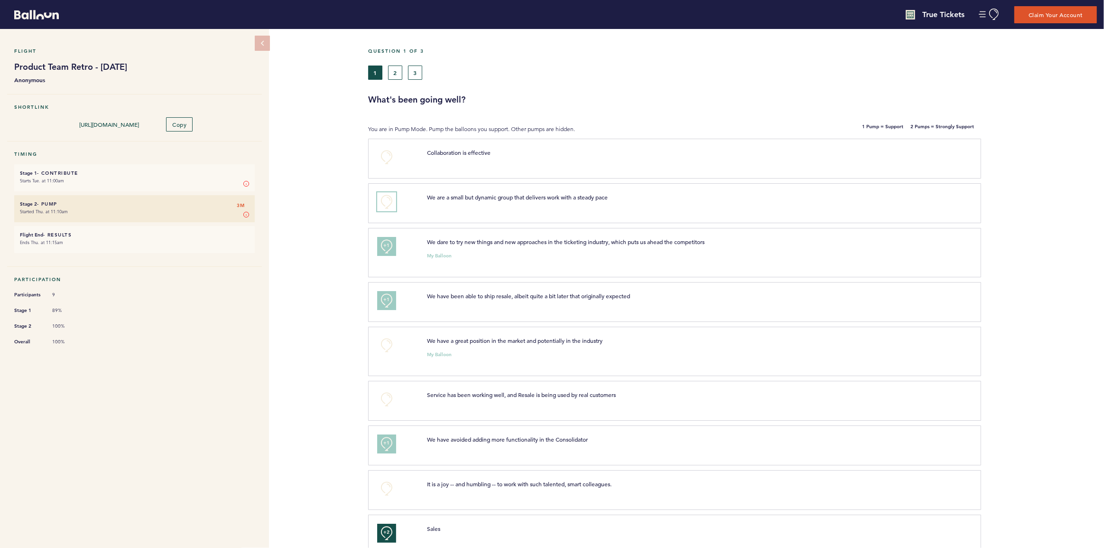
click at [385, 205] on button "+0" at bounding box center [386, 201] width 19 height 19
click at [396, 65] on button "2" at bounding box center [395, 72] width 14 height 14
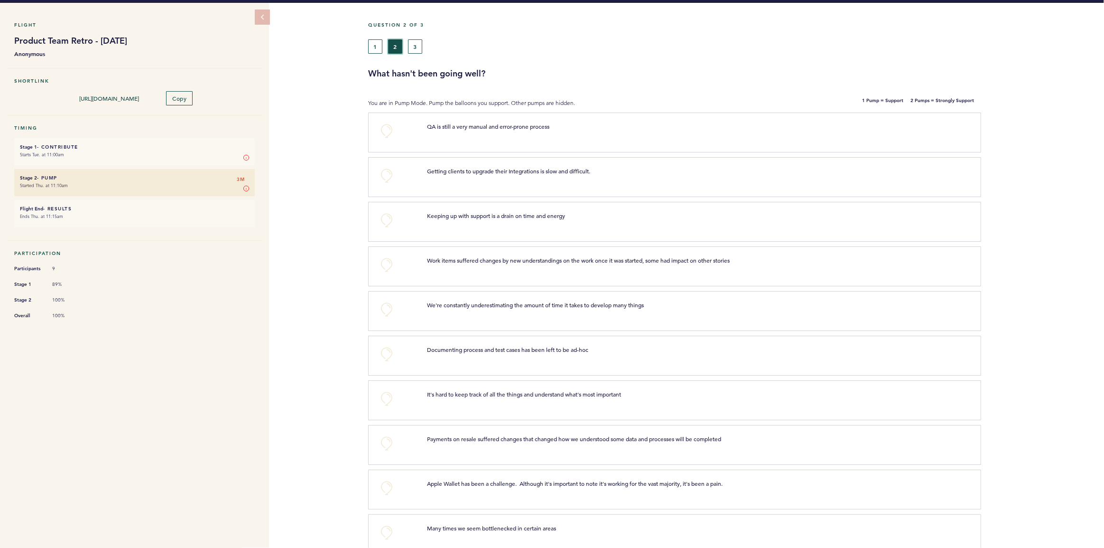
scroll to position [32, 0]
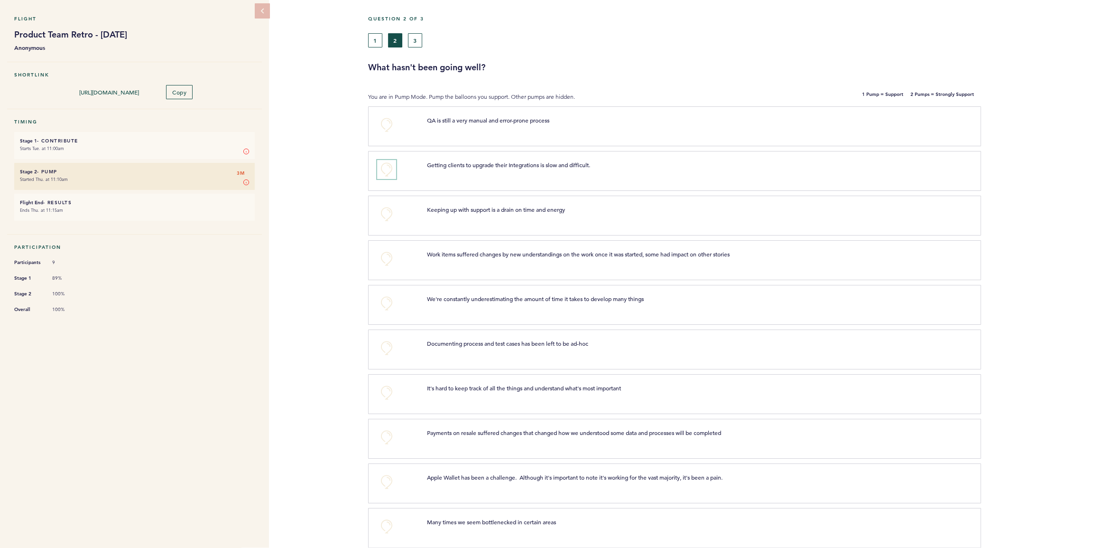
click at [380, 167] on button "+0" at bounding box center [386, 169] width 19 height 19
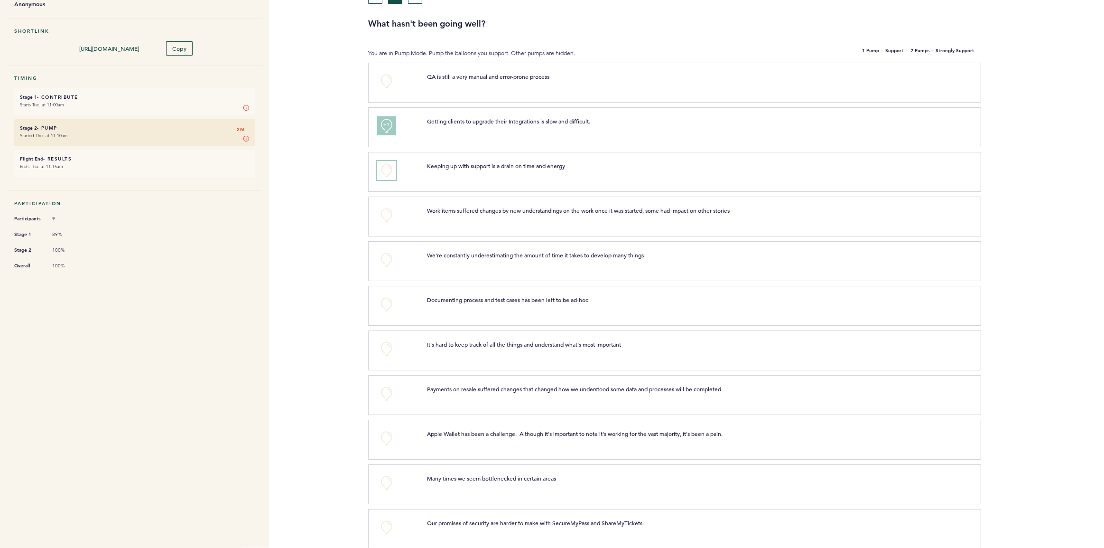
click at [388, 166] on button "+0" at bounding box center [386, 170] width 19 height 19
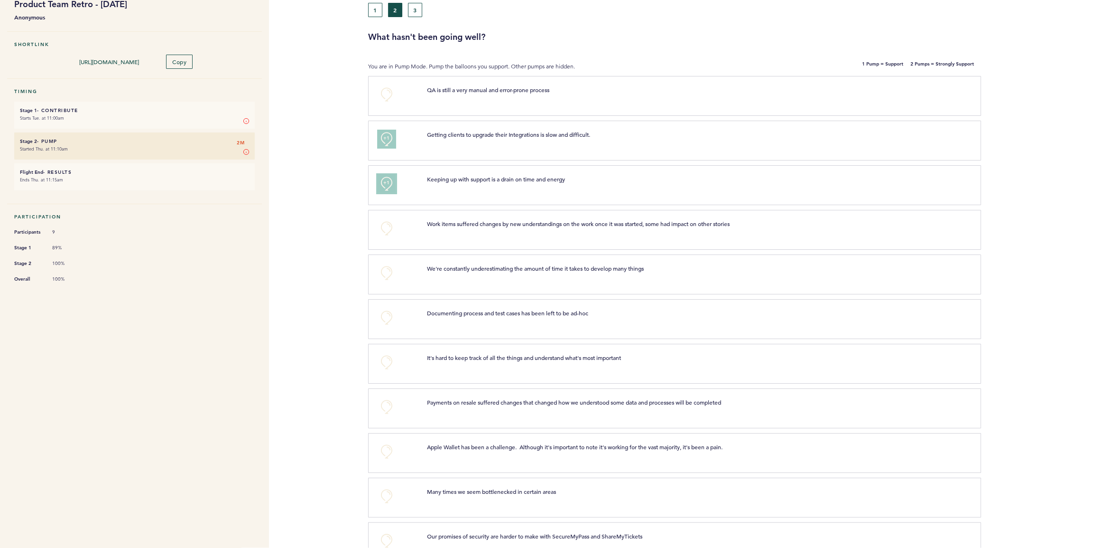
scroll to position [62, 0]
click at [387, 184] on span "+1" at bounding box center [386, 183] width 7 height 9
click at [387, 184] on span "+2" at bounding box center [386, 183] width 7 height 9
click at [387, 184] on button "+0" at bounding box center [386, 184] width 19 height 19
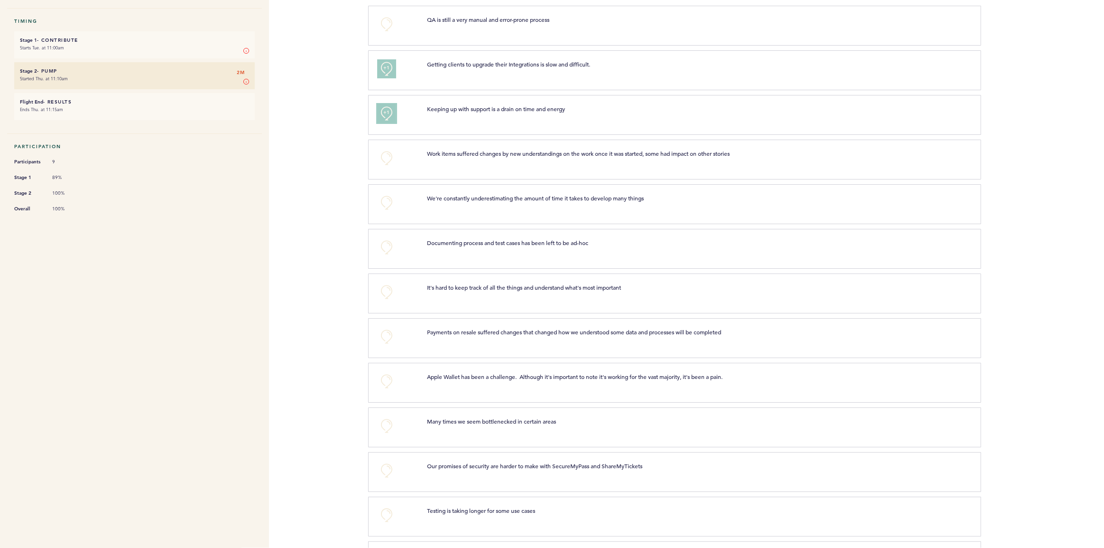
scroll to position [138, 0]
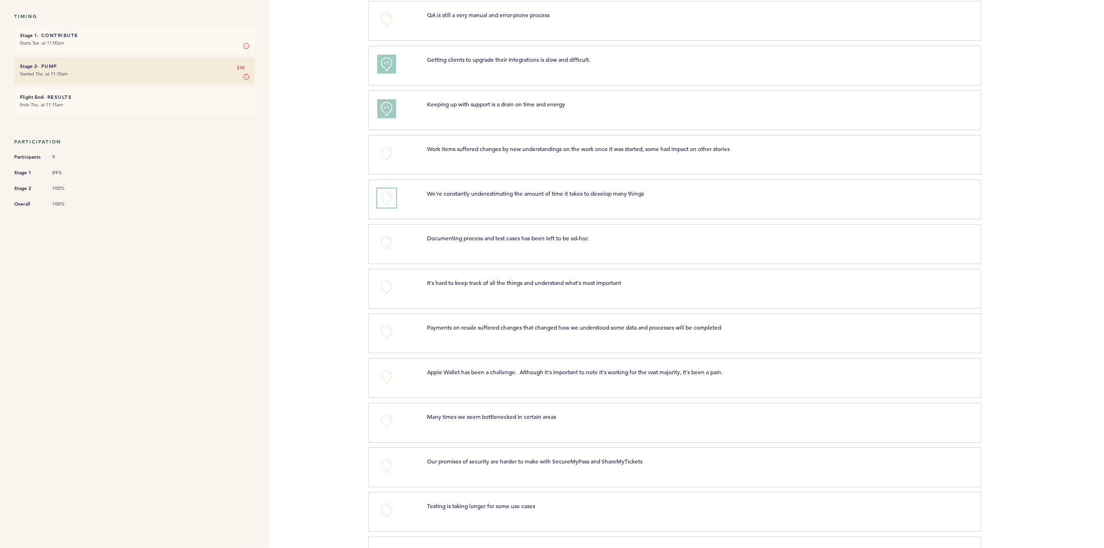
click at [387, 195] on button "+0" at bounding box center [386, 197] width 19 height 19
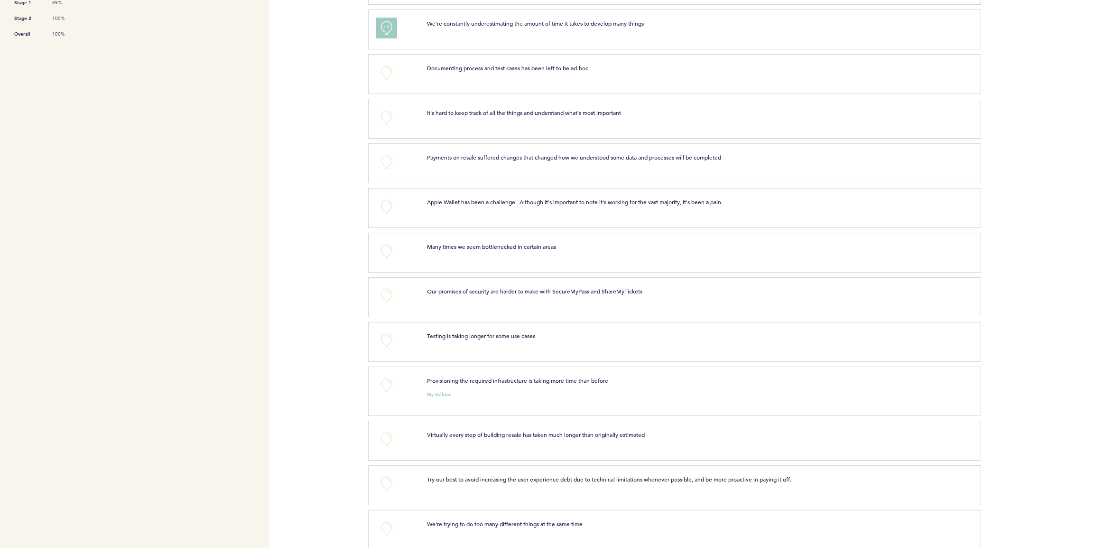
scroll to position [324, 0]
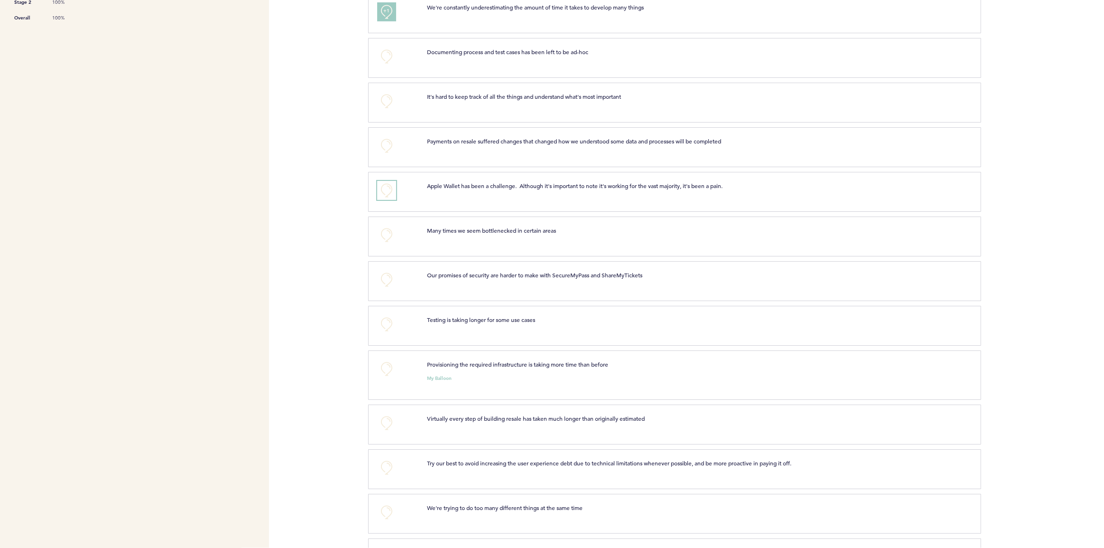
click at [386, 193] on button "+0" at bounding box center [386, 190] width 19 height 19
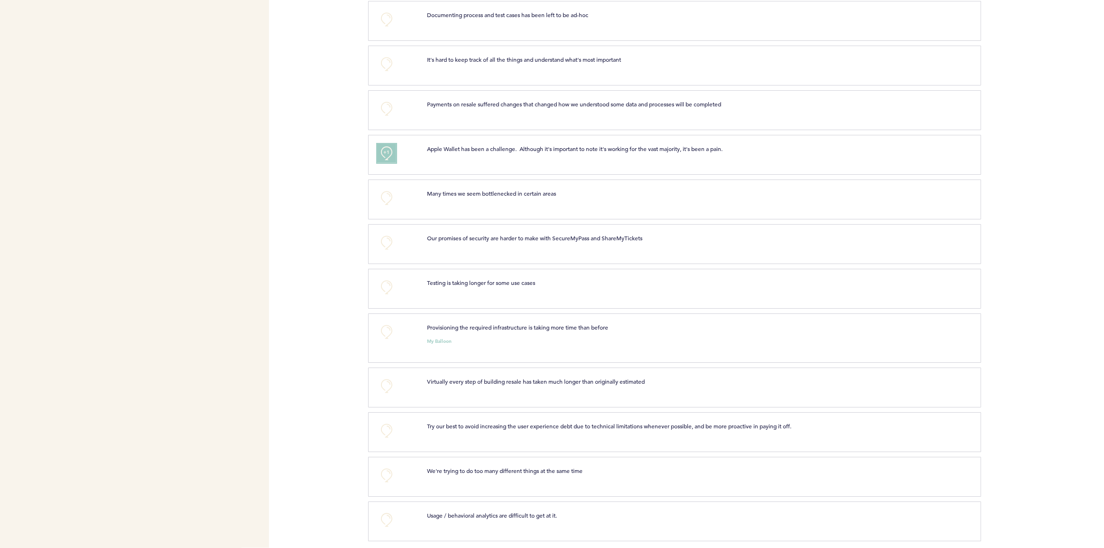
scroll to position [366, 0]
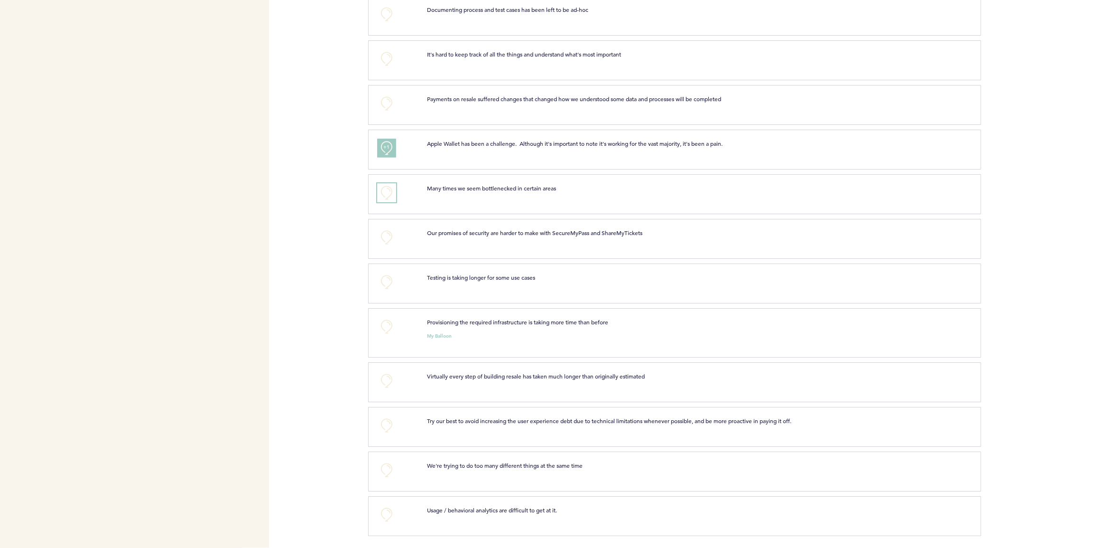
click at [387, 197] on button "+0" at bounding box center [386, 192] width 19 height 19
click at [387, 197] on button "+1" at bounding box center [386, 192] width 19 height 19
click at [388, 237] on button "+0" at bounding box center [386, 237] width 19 height 19
click at [388, 237] on span "+1" at bounding box center [386, 236] width 7 height 9
click at [390, 327] on button "+0" at bounding box center [386, 326] width 19 height 19
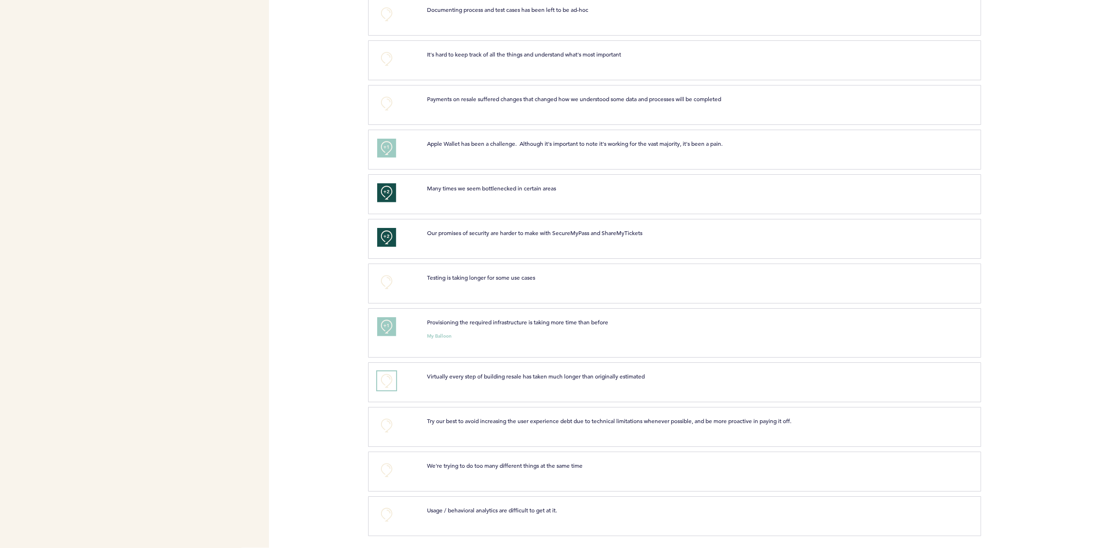
click at [384, 383] on button "+0" at bounding box center [386, 380] width 19 height 19
click at [389, 424] on button "+0" at bounding box center [386, 425] width 19 height 19
click at [391, 468] on button "+0" at bounding box center [386, 469] width 19 height 19
click at [391, 472] on button "+1" at bounding box center [386, 469] width 19 height 19
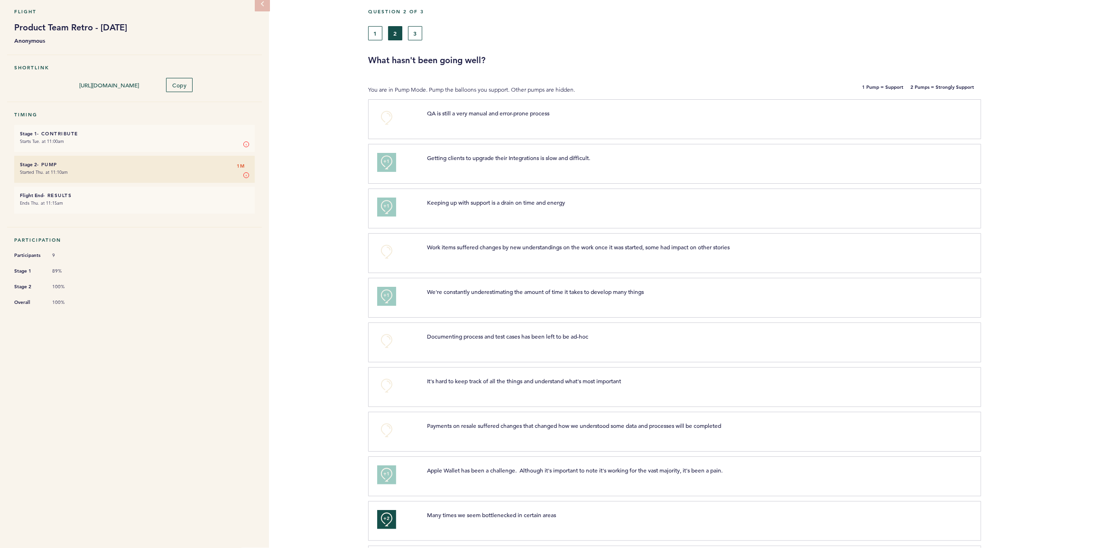
scroll to position [0, 0]
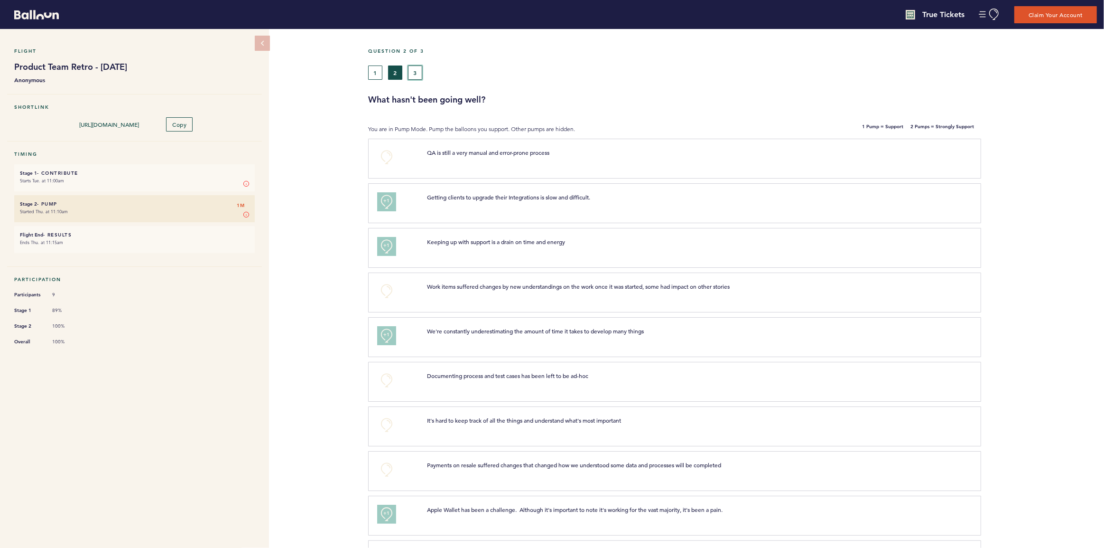
click at [421, 73] on button "3" at bounding box center [415, 72] width 14 height 14
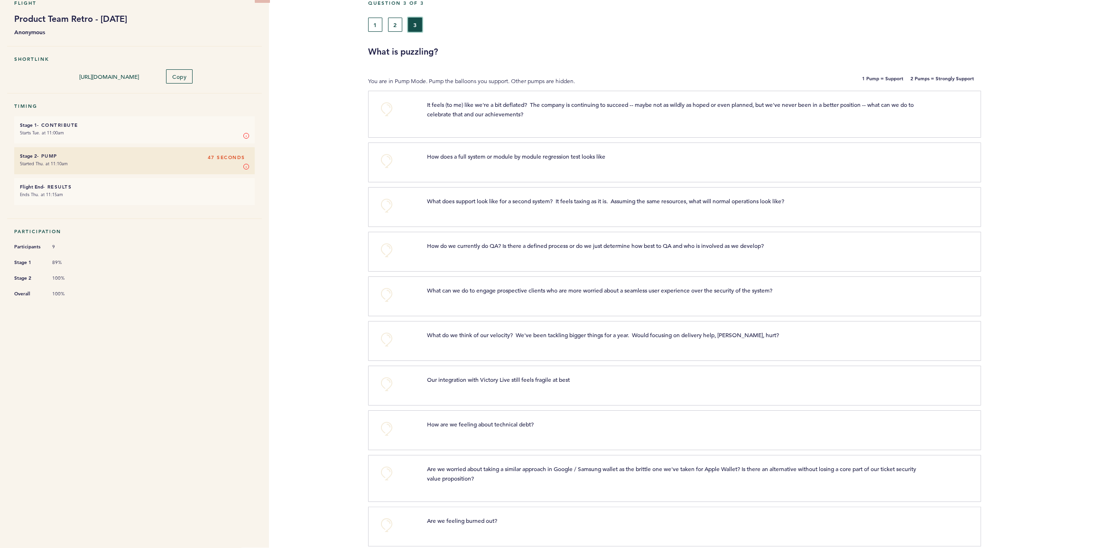
scroll to position [59, 0]
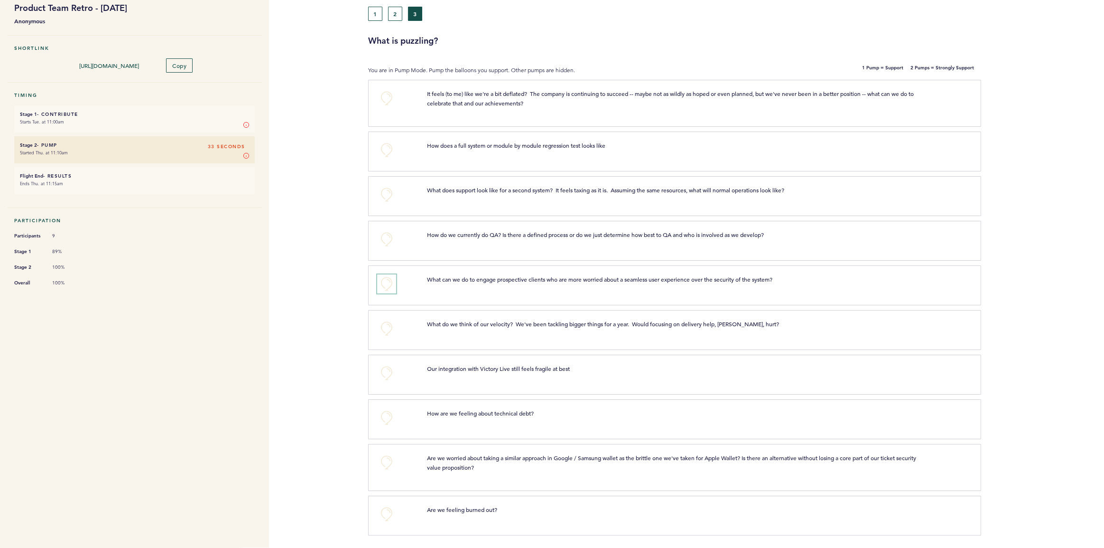
click at [390, 286] on button "+0" at bounding box center [386, 283] width 19 height 19
click at [387, 415] on button "+0" at bounding box center [386, 417] width 19 height 19
click at [394, 504] on button "+0" at bounding box center [386, 513] width 19 height 19
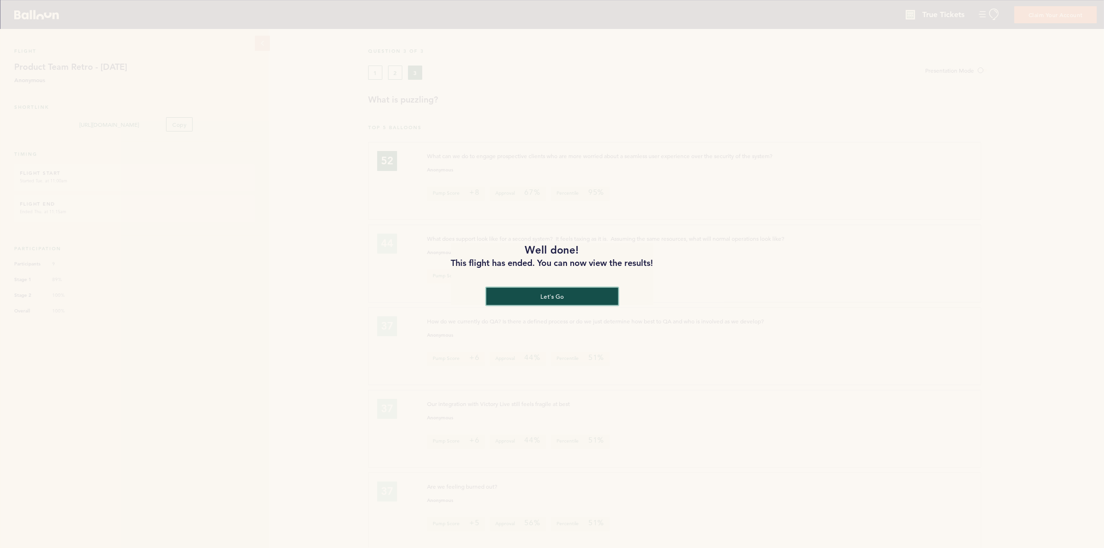
click at [566, 302] on button "let's go" at bounding box center [552, 296] width 132 height 18
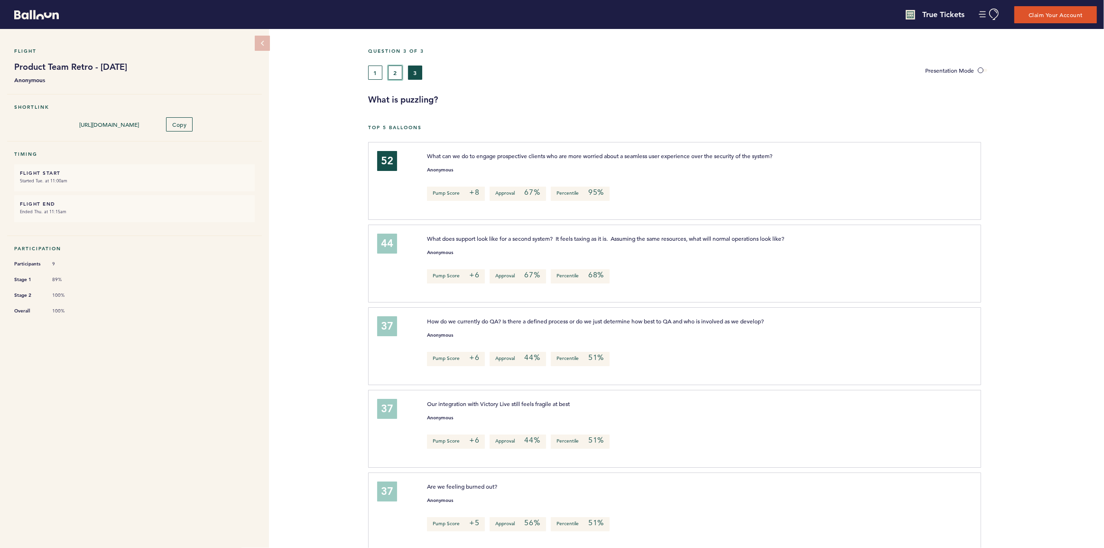
click at [398, 70] on button "2" at bounding box center [395, 72] width 14 height 14
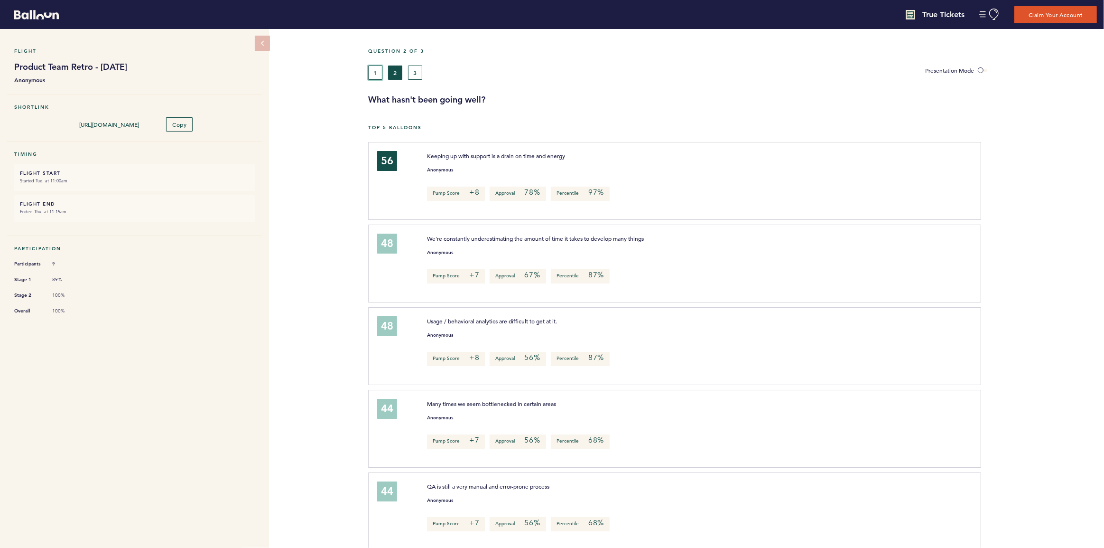
click at [371, 73] on button "1" at bounding box center [375, 72] width 14 height 14
click at [390, 68] on button "2" at bounding box center [395, 72] width 14 height 14
click at [373, 71] on button "1" at bounding box center [375, 72] width 14 height 14
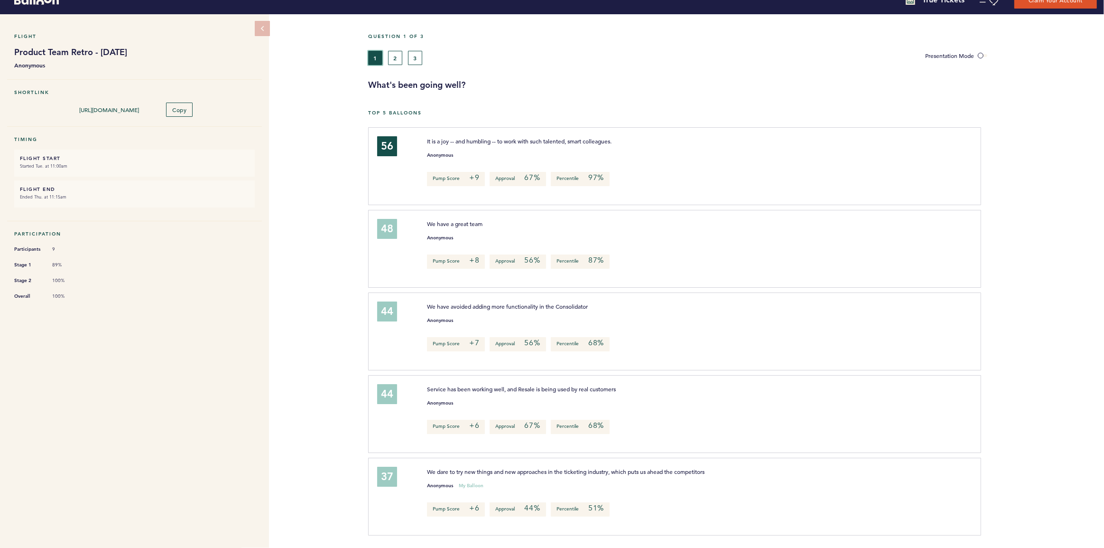
scroll to position [14, 0]
drag, startPoint x: 544, startPoint y: 508, endPoint x: 495, endPoint y: 507, distance: 48.9
click at [495, 507] on p "Approval 44%" at bounding box center [518, 510] width 56 height 14
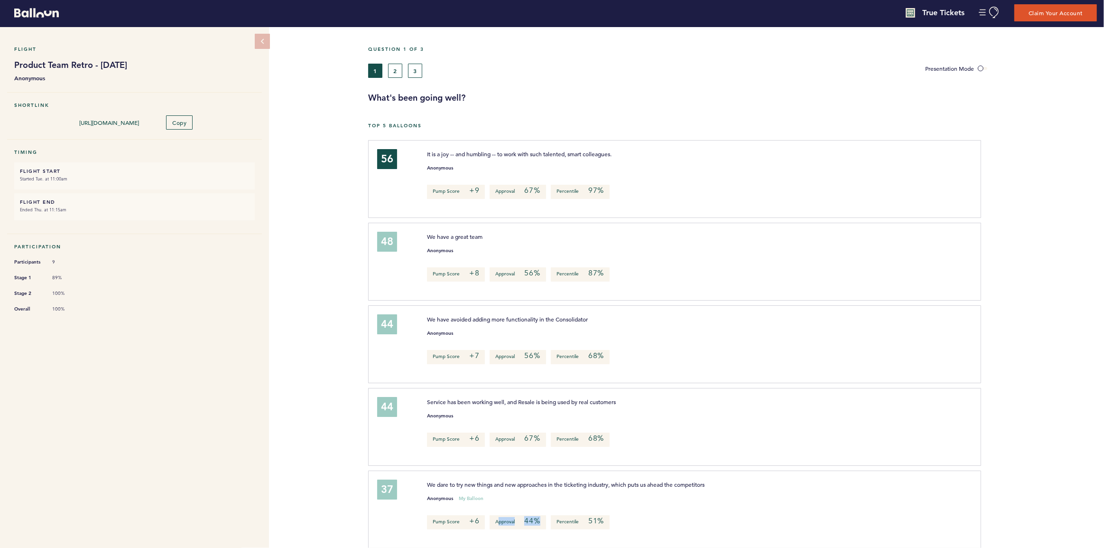
scroll to position [0, 0]
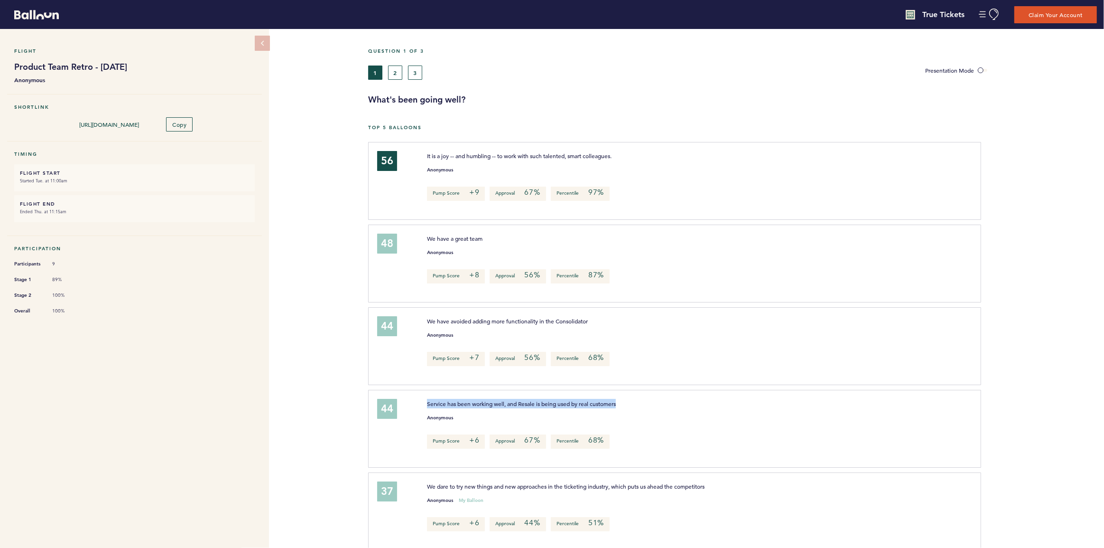
drag, startPoint x: 433, startPoint y: 406, endPoint x: 629, endPoint y: 405, distance: 196.4
click at [629, 405] on p "Service has been working well, and Resale is being used by real customers" at bounding box center [671, 403] width 489 height 9
click at [396, 79] on button "2" at bounding box center [395, 72] width 14 height 14
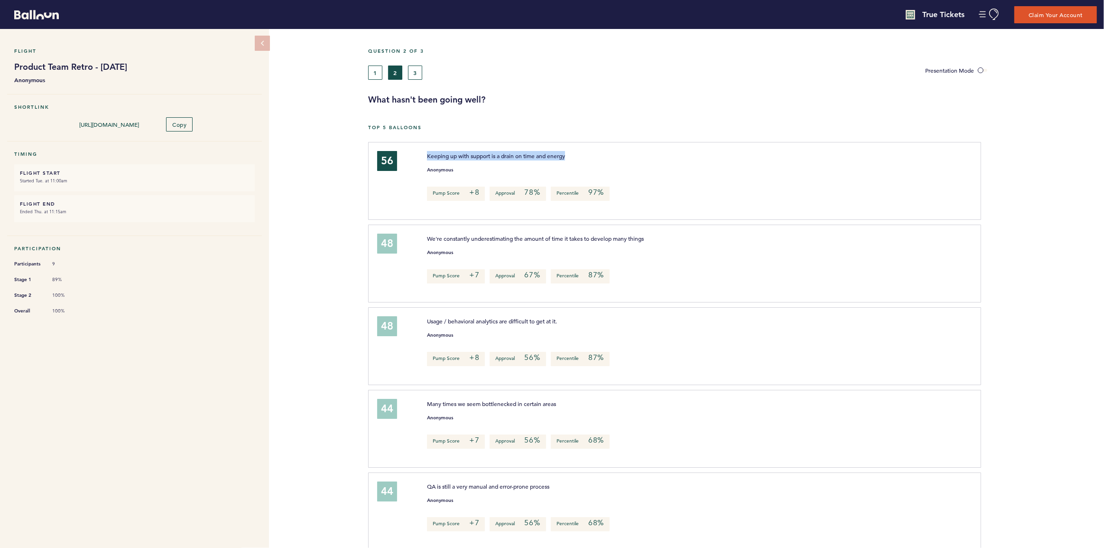
drag, startPoint x: 425, startPoint y: 155, endPoint x: 600, endPoint y: 156, distance: 175.1
click at [600, 156] on div "Keeping up with support is a drain on time and energy" at bounding box center [671, 155] width 503 height 9
drag, startPoint x: 426, startPoint y: 234, endPoint x: 765, endPoint y: 247, distance: 339.5
click at [765, 247] on div "We're constantly underestimating the amount of time it takes to develop many th…" at bounding box center [694, 261] width 549 height 57
click at [374, 312] on div "48 Usage / behavioral analytics are difficult to get at it. Anonymous Pump Scor…" at bounding box center [675, 346] width 614 height 78
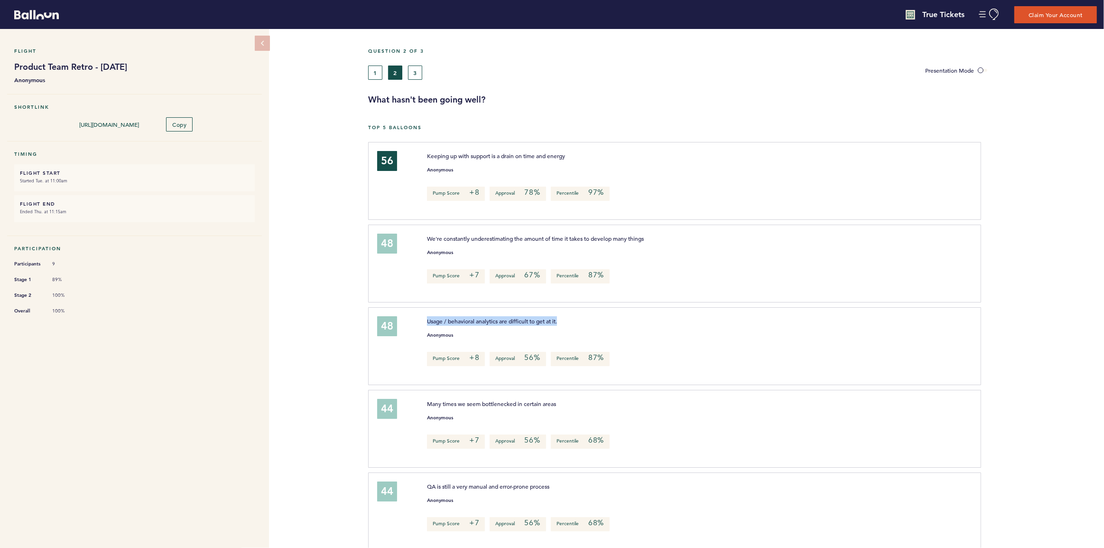
drag, startPoint x: 429, startPoint y: 322, endPoint x: 582, endPoint y: 317, distance: 152.4
click at [582, 317] on div "Usage / behavioral analytics are difficult to get at it." at bounding box center [671, 320] width 503 height 9
drag, startPoint x: 429, startPoint y: 404, endPoint x: 574, endPoint y: 405, distance: 144.7
click at [574, 405] on p "Many times we seem bottlenecked in certain areas" at bounding box center [671, 403] width 489 height 9
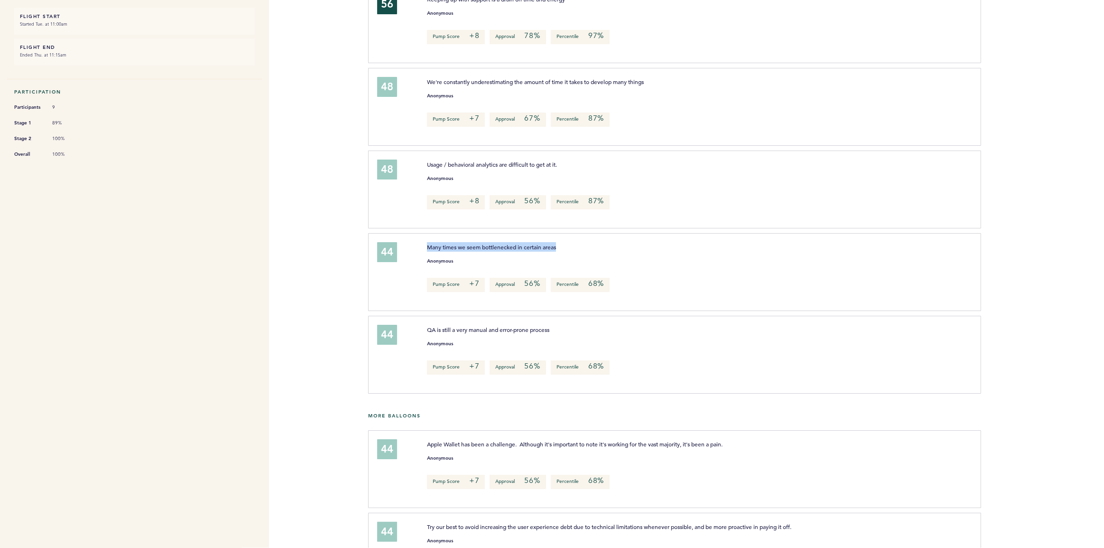
scroll to position [157, 0]
drag, startPoint x: 424, startPoint y: 327, endPoint x: 571, endPoint y: 324, distance: 147.1
click at [569, 324] on div "QA is still a very manual and error-prone process" at bounding box center [671, 328] width 503 height 9
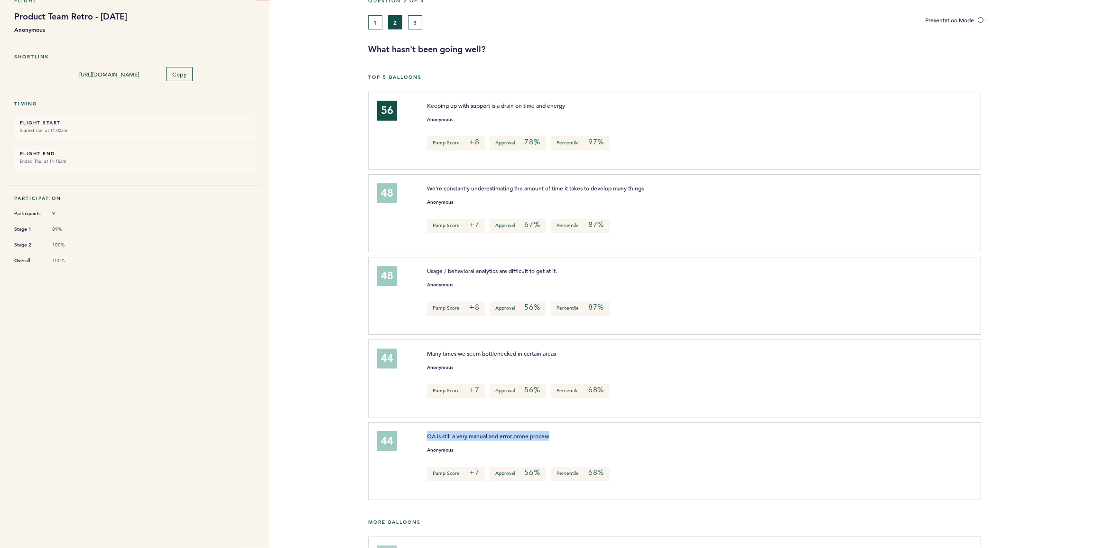
scroll to position [0, 0]
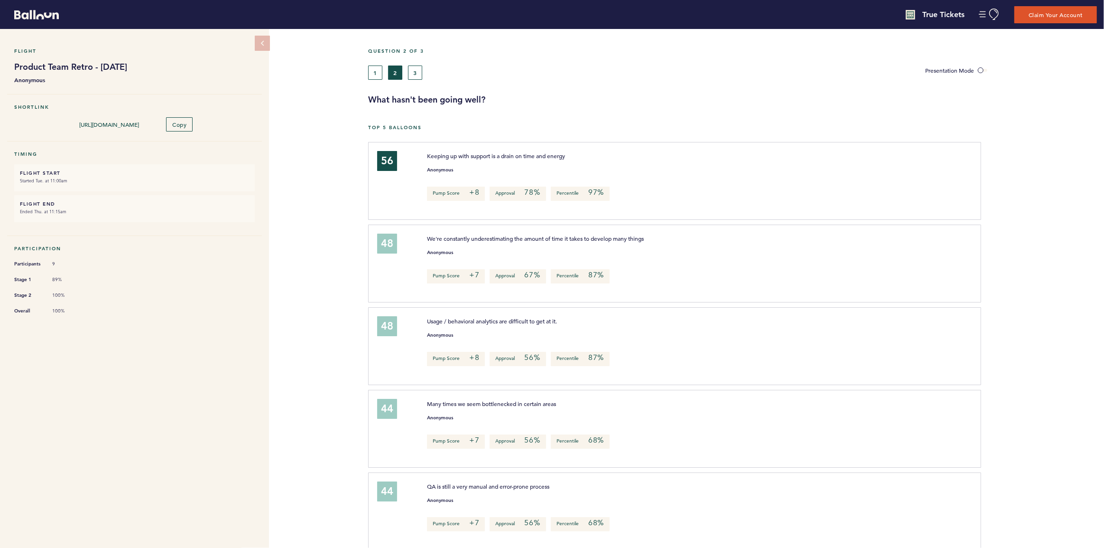
click at [331, 242] on div "Flight Product Team Retro - [DATE] Anonymous Shortlink [URL][DOMAIN_NAME] Copy …" at bounding box center [552, 288] width 1104 height 519
